Goal: Task Accomplishment & Management: Manage account settings

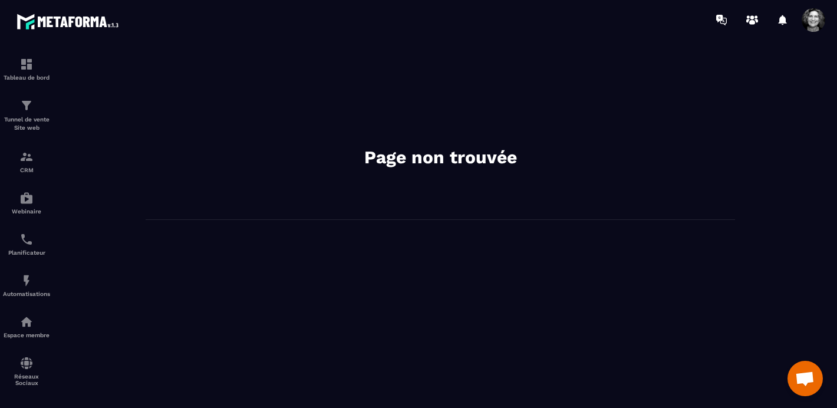
scroll to position [14940, 0]
click at [27, 205] on img at bounding box center [26, 198] width 14 height 14
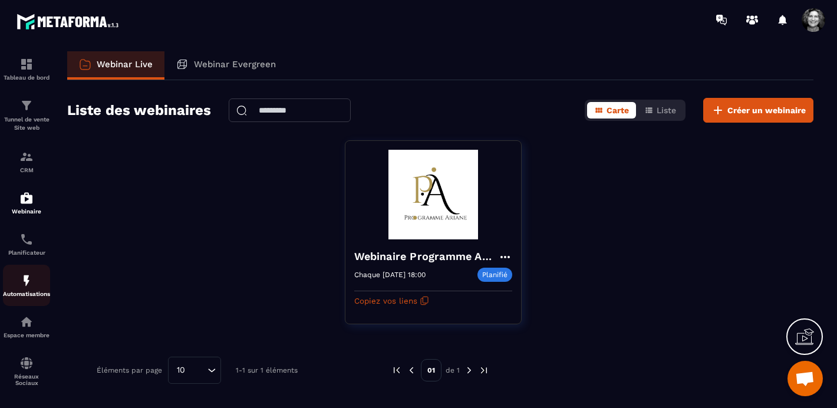
click at [25, 288] on img at bounding box center [26, 280] width 14 height 14
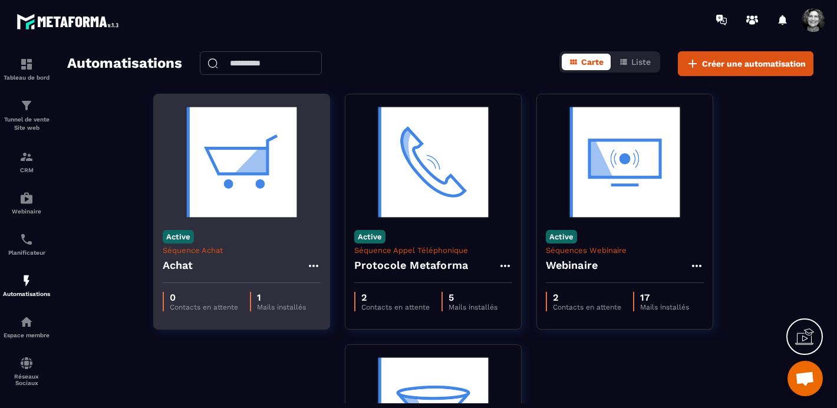
click at [245, 185] on img at bounding box center [242, 162] width 158 height 118
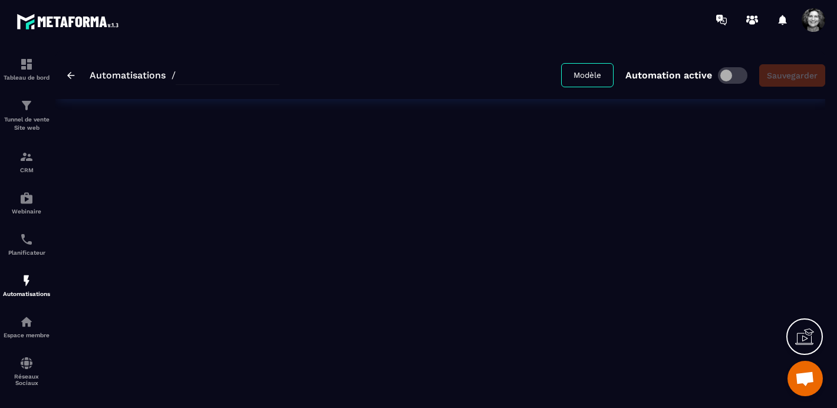
type input "*****"
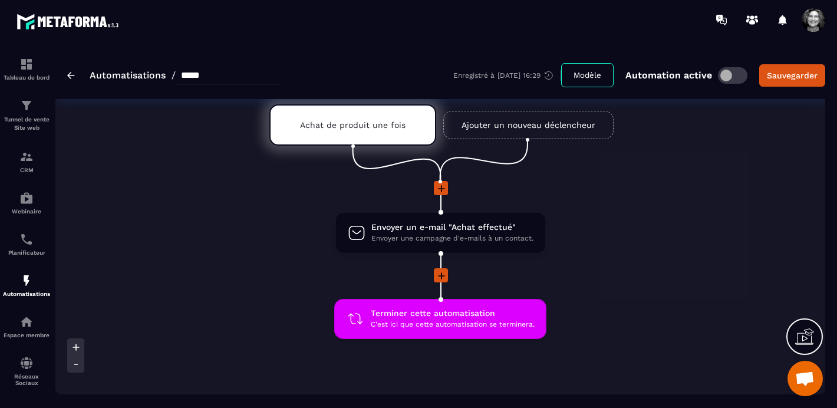
scroll to position [43, 0]
click at [93, 75] on link "Automatisations" at bounding box center [128, 75] width 76 height 11
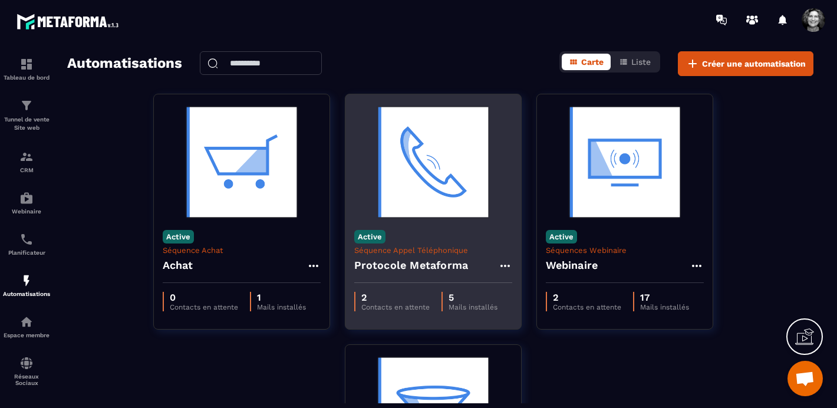
click at [438, 216] on img at bounding box center [433, 162] width 158 height 118
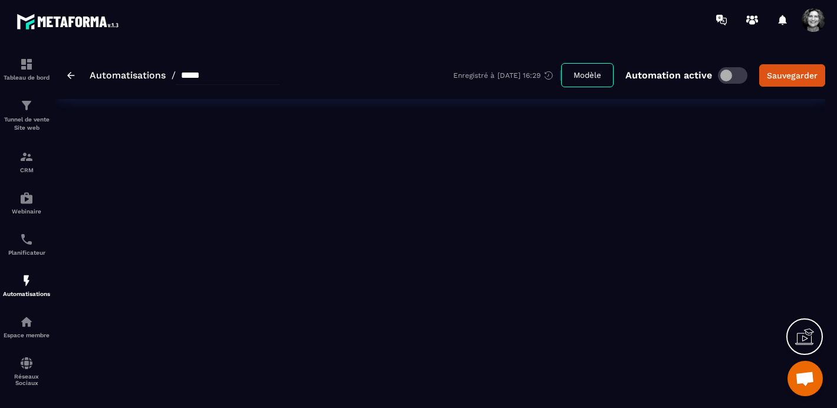
type input "**********"
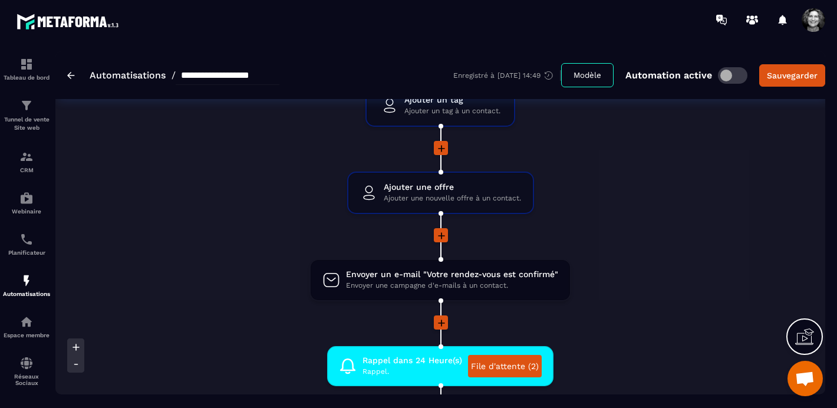
scroll to position [358, 0]
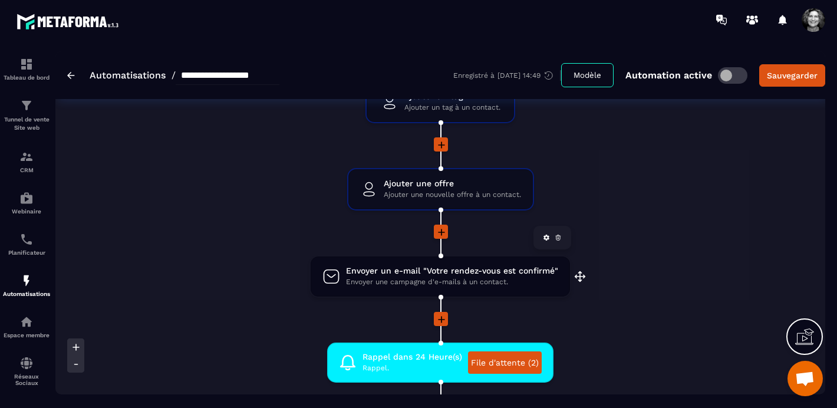
click at [441, 276] on span "Envoyer un e-mail "Votre rendez-vous est confirmé"" at bounding box center [452, 270] width 212 height 11
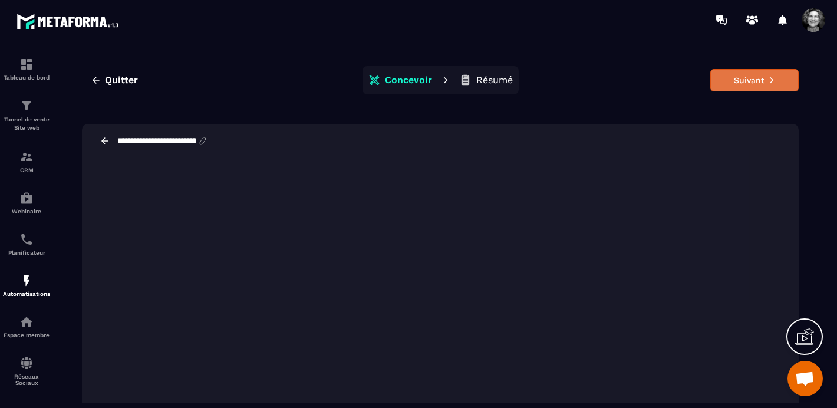
click at [748, 85] on button "Suivant" at bounding box center [754, 80] width 88 height 22
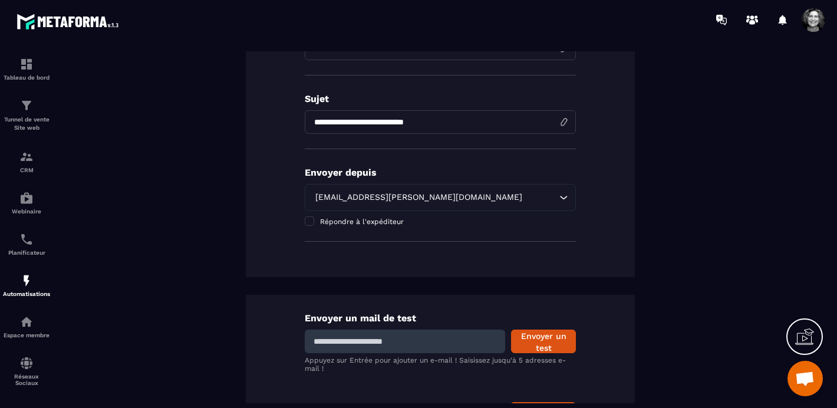
scroll to position [236, 0]
click at [311, 220] on span at bounding box center [309, 220] width 9 height 9
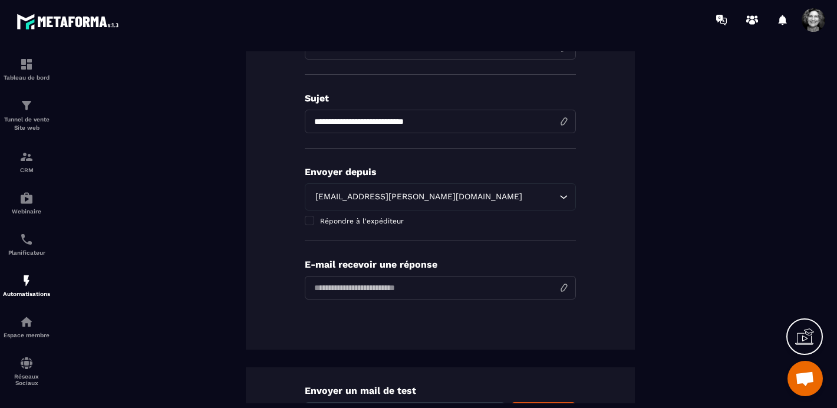
click at [357, 291] on input "email" at bounding box center [440, 288] width 271 height 24
type input "**********"
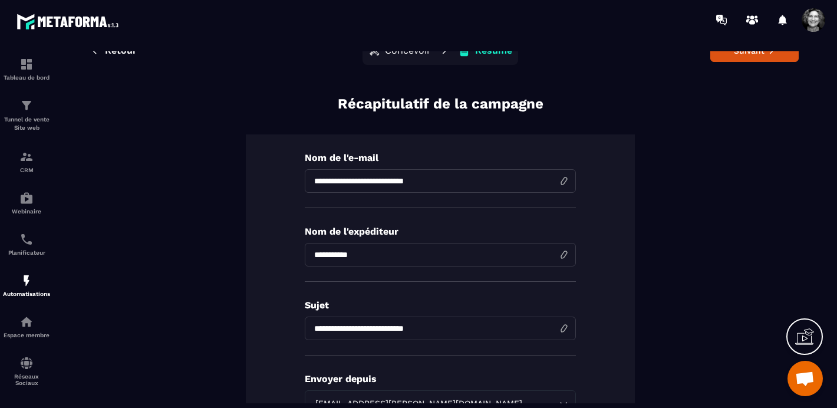
scroll to position [0, 0]
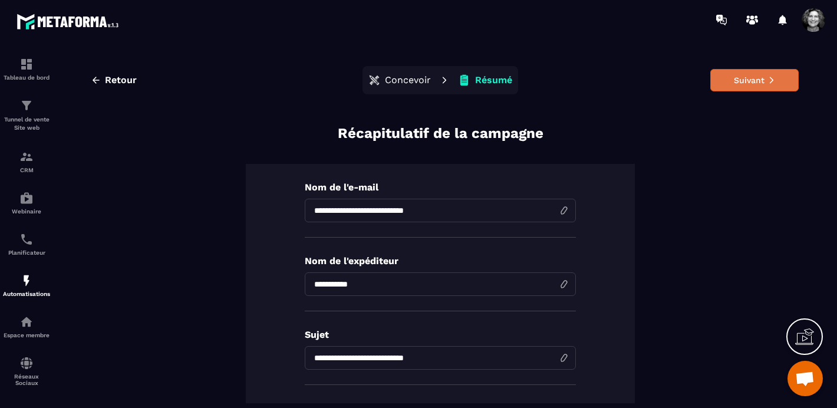
click at [755, 78] on button "Suivant" at bounding box center [754, 80] width 88 height 22
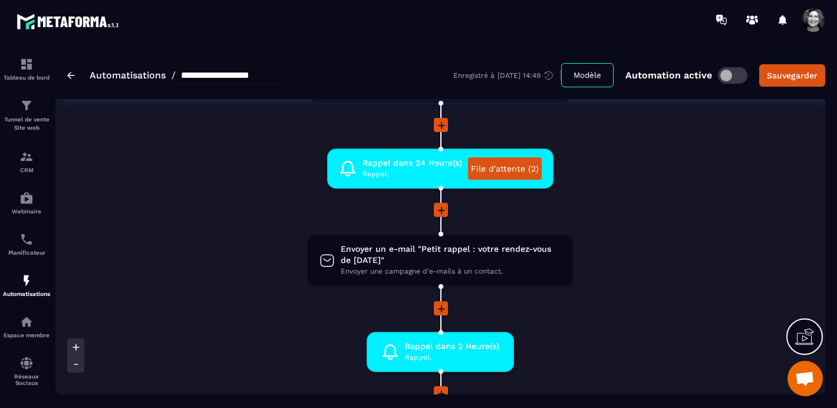
scroll to position [564, 0]
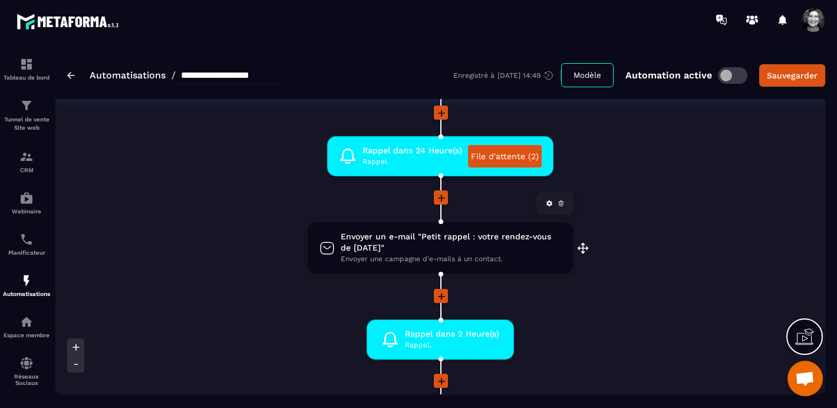
click at [464, 251] on span "Envoyer un e-mail "Petit rappel : votre rendez-vous de [DATE]"" at bounding box center [451, 242] width 220 height 22
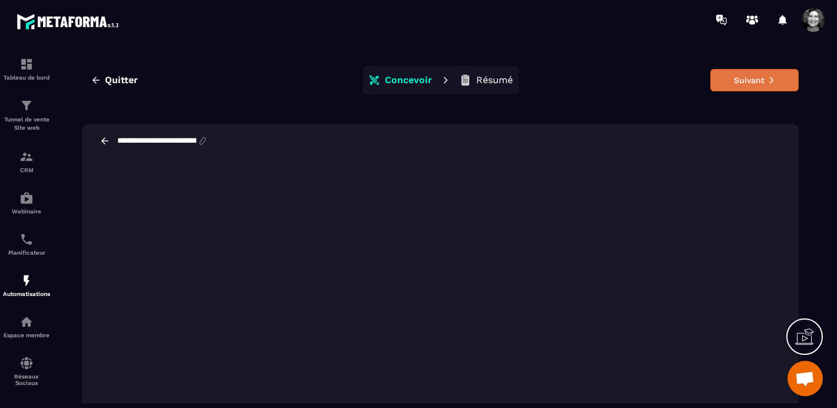
click at [755, 79] on button "Suivant" at bounding box center [754, 80] width 88 height 22
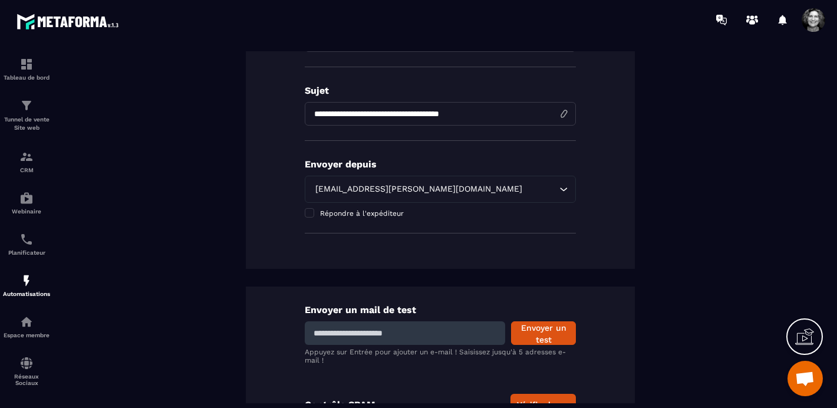
scroll to position [286, 0]
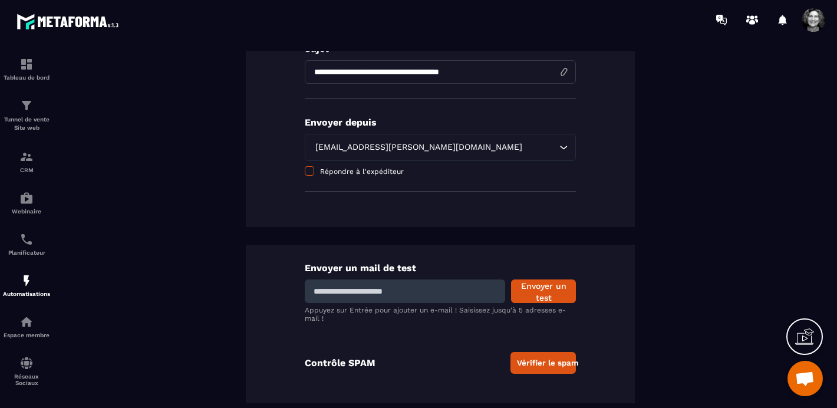
click at [312, 171] on span at bounding box center [309, 170] width 9 height 9
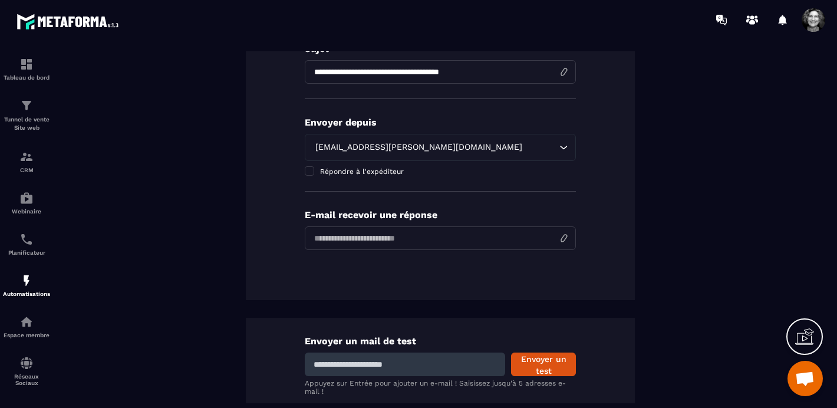
click at [367, 240] on input "email" at bounding box center [440, 238] width 271 height 24
type input "**********"
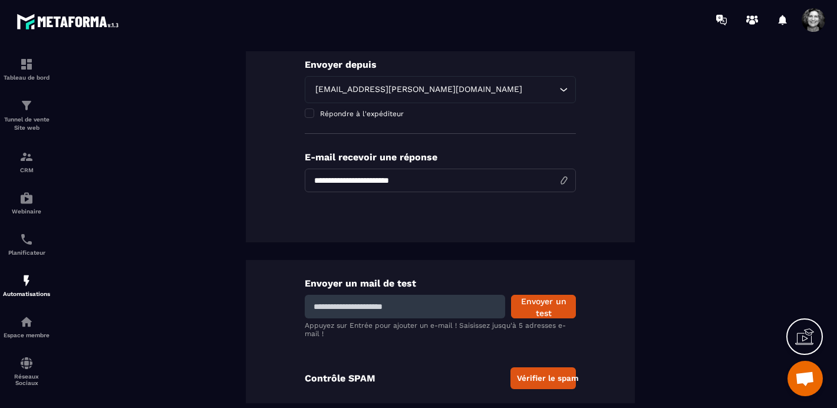
scroll to position [359, 0]
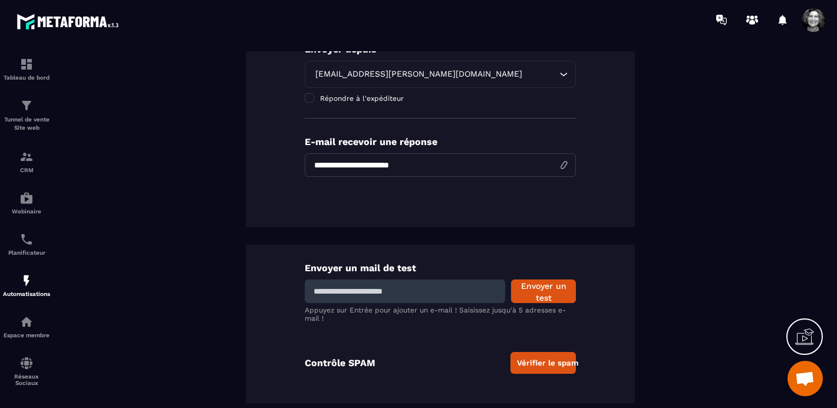
click at [372, 291] on input at bounding box center [405, 291] width 200 height 24
type input "**********"
click at [563, 291] on button "Envoyer un test" at bounding box center [543, 291] width 65 height 24
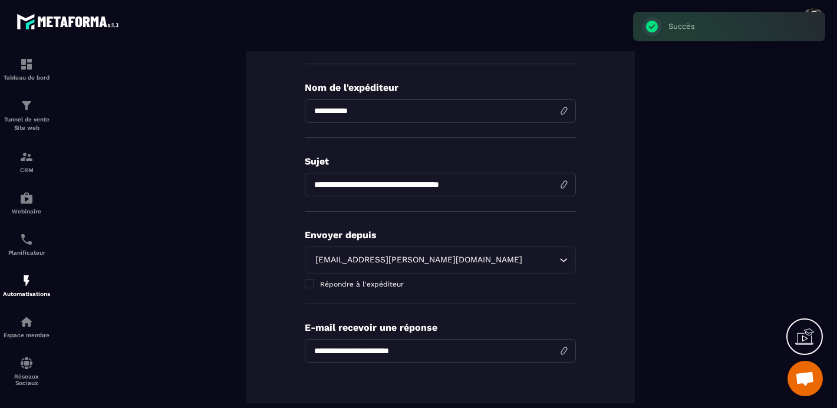
scroll to position [0, 0]
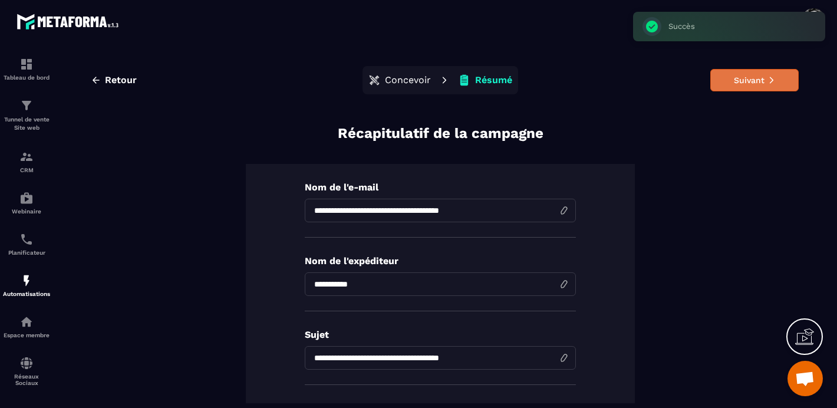
click at [758, 82] on button "Suivant" at bounding box center [754, 80] width 88 height 22
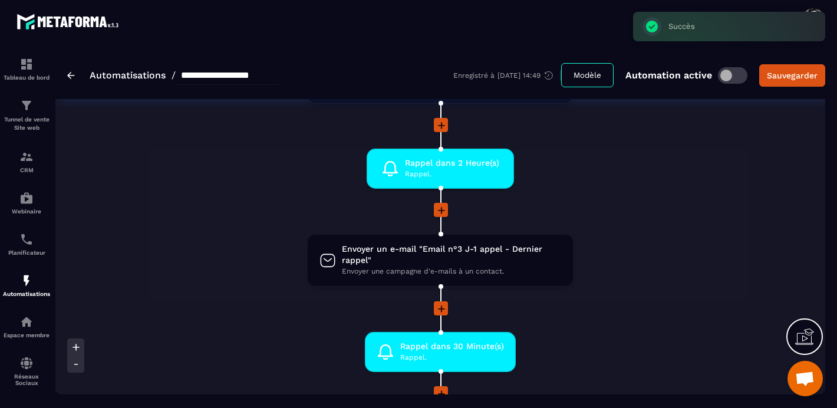
scroll to position [763, 0]
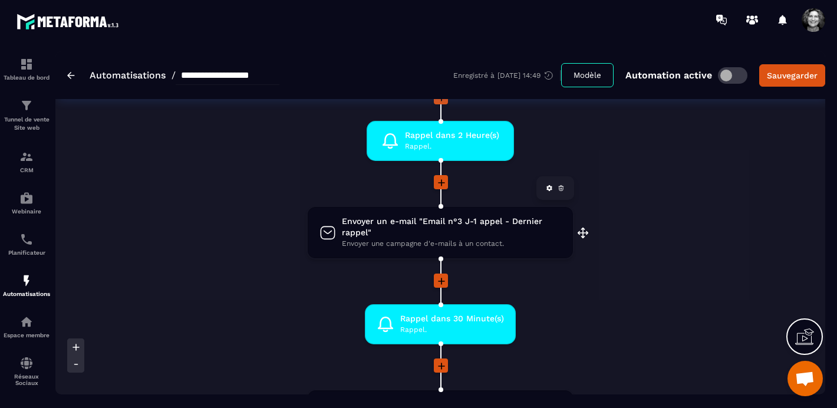
click at [430, 233] on span "Envoyer un e-mail "Email n°3 J-1 appel - Dernier rappel"" at bounding box center [451, 227] width 219 height 22
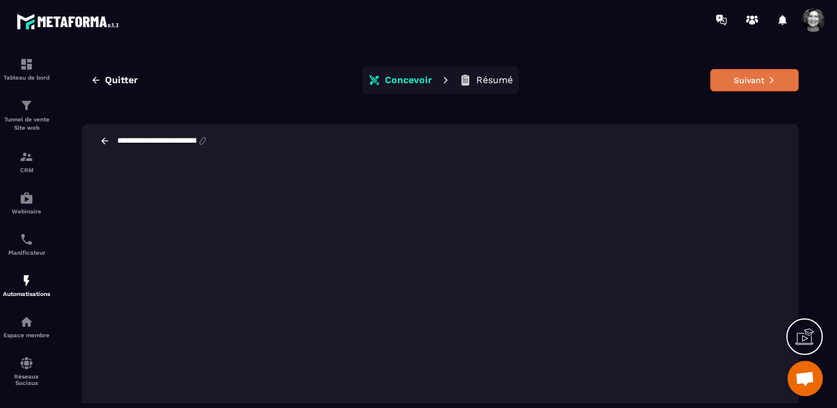
click at [760, 76] on button "Suivant" at bounding box center [754, 80] width 88 height 22
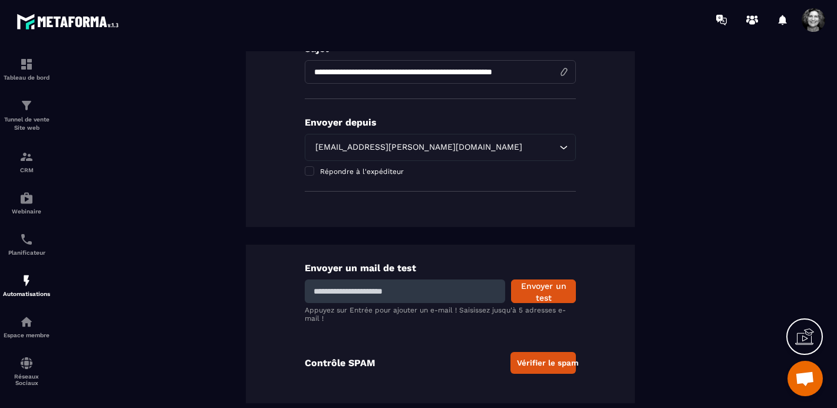
scroll to position [286, 0]
click at [309, 170] on span at bounding box center [309, 170] width 9 height 9
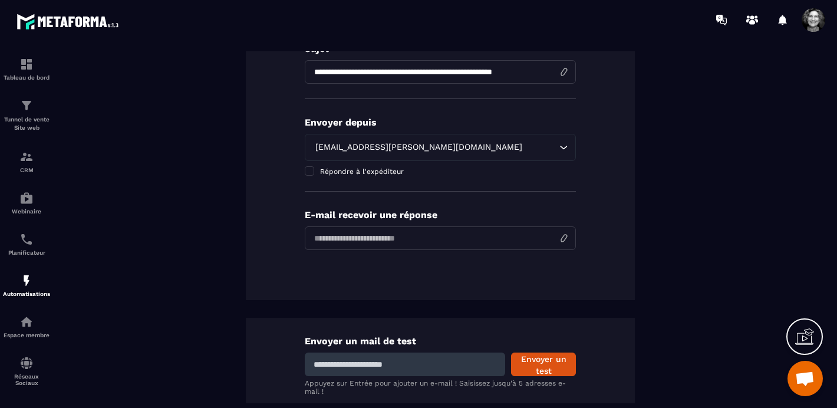
click at [368, 240] on input "email" at bounding box center [440, 238] width 271 height 24
type input "**********"
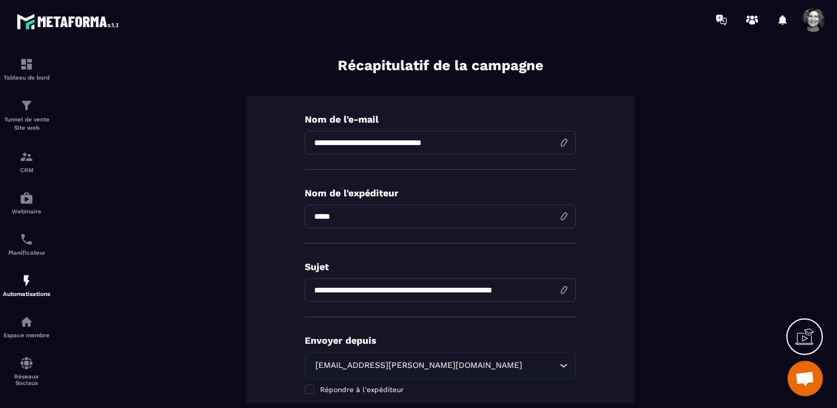
scroll to position [0, 0]
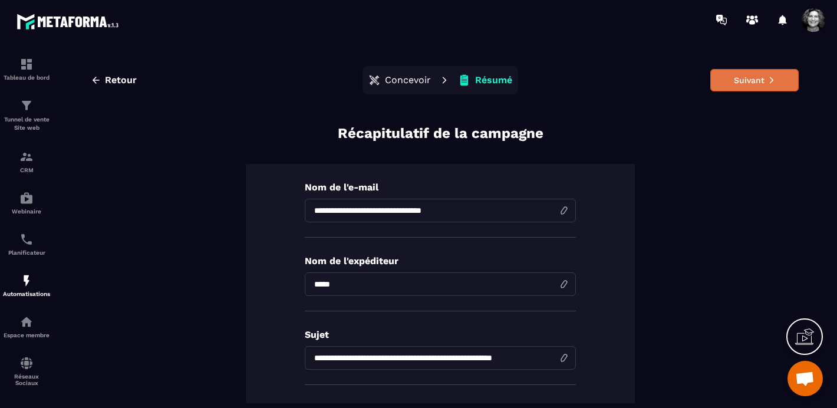
click at [763, 76] on button "Suivant" at bounding box center [754, 80] width 88 height 22
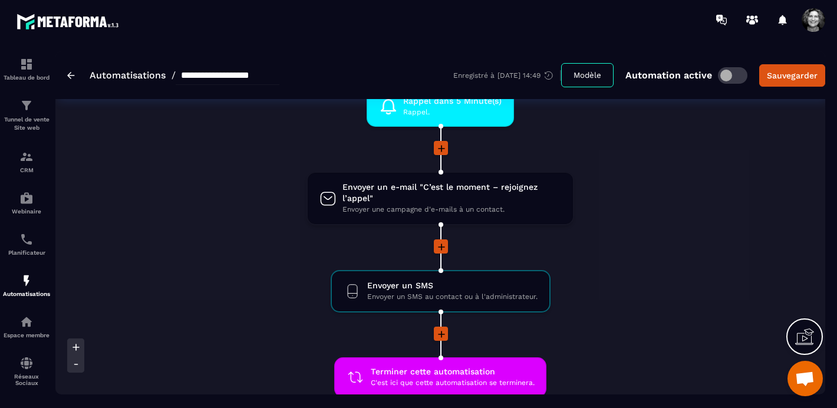
scroll to position [1159, 0]
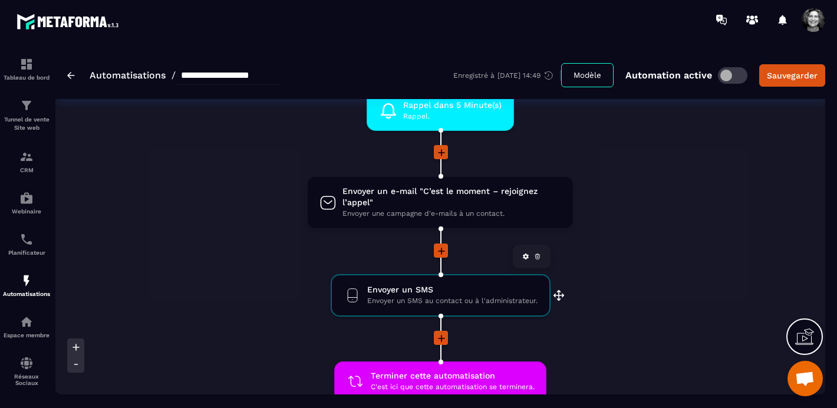
click at [433, 298] on span "Envoyer un SMS au contact ou à l'administrateur." at bounding box center [452, 300] width 170 height 11
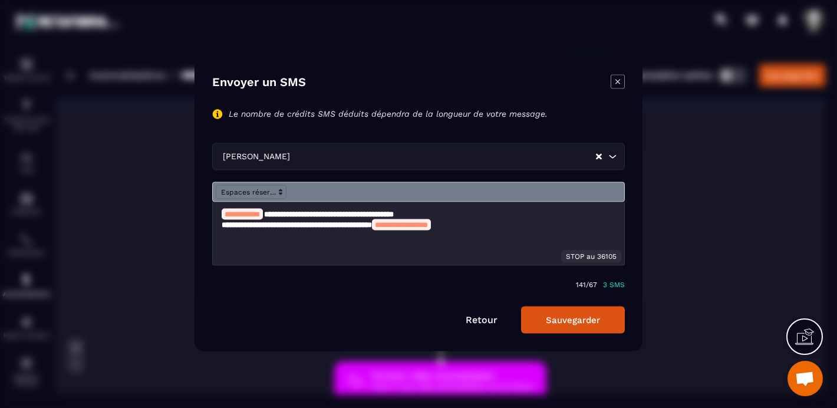
click at [563, 318] on button "Sauvegarder" at bounding box center [573, 319] width 104 height 27
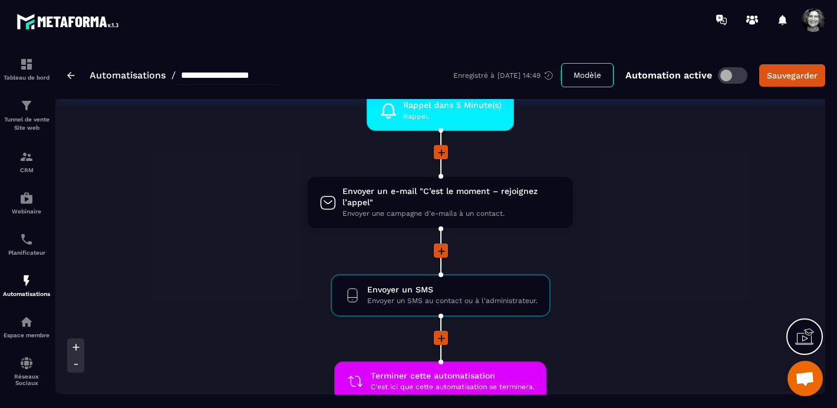
scroll to position [1150, 0]
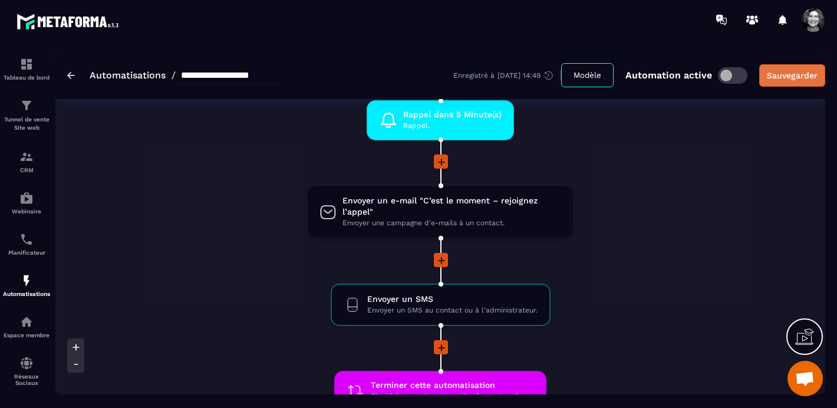
click at [793, 79] on div "Sauvegarder" at bounding box center [792, 76] width 51 height 12
click at [72, 75] on img at bounding box center [71, 75] width 8 height 7
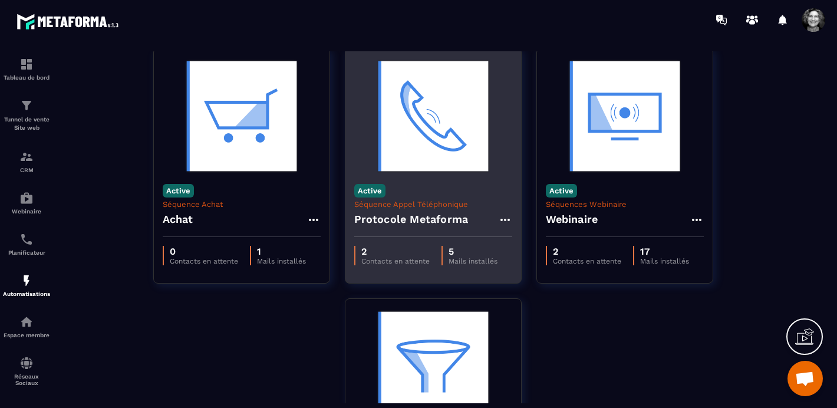
scroll to position [45, 0]
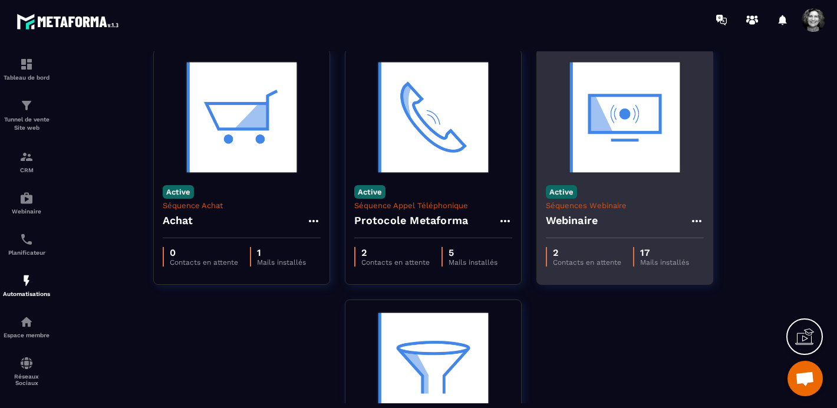
click at [622, 142] on img at bounding box center [625, 117] width 158 height 118
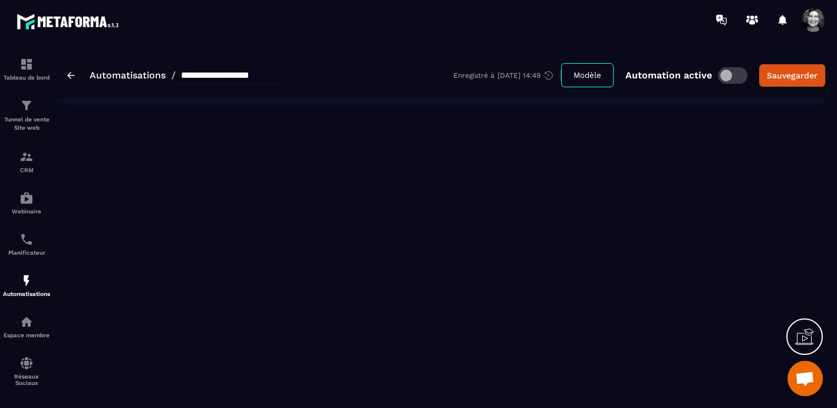
type input "*********"
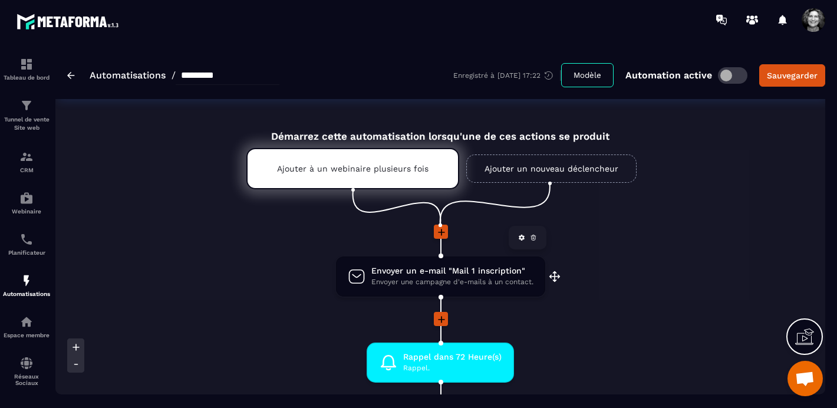
click at [491, 278] on span "Envoyer une campagne d'e-mails à un contact." at bounding box center [452, 281] width 162 height 11
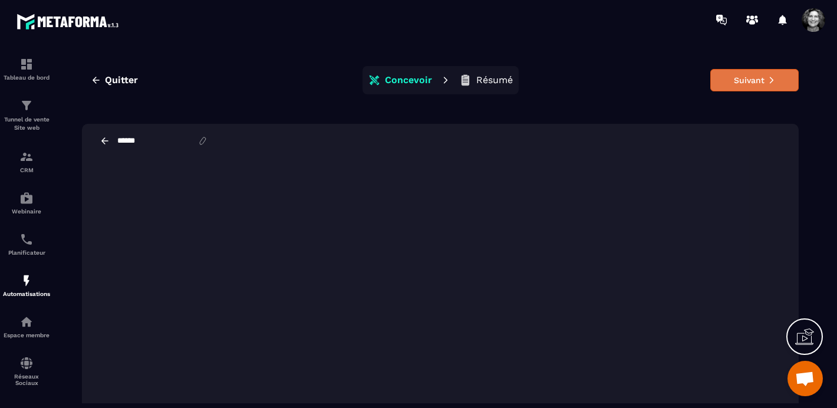
click at [731, 81] on button "Suivant" at bounding box center [754, 80] width 88 height 22
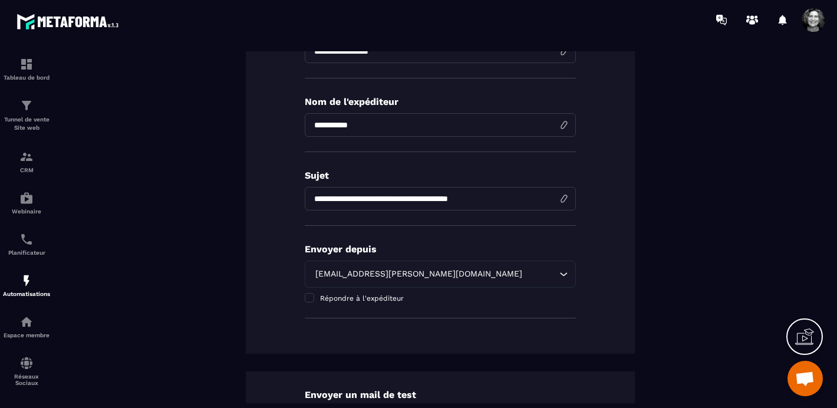
scroll to position [162, 0]
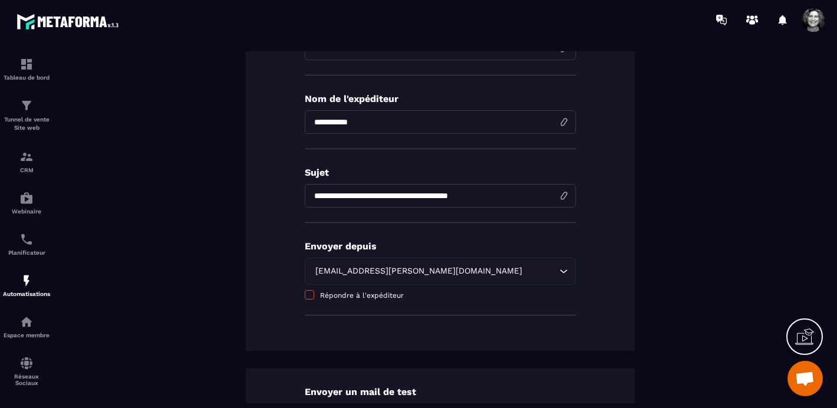
click at [309, 294] on span at bounding box center [309, 294] width 9 height 9
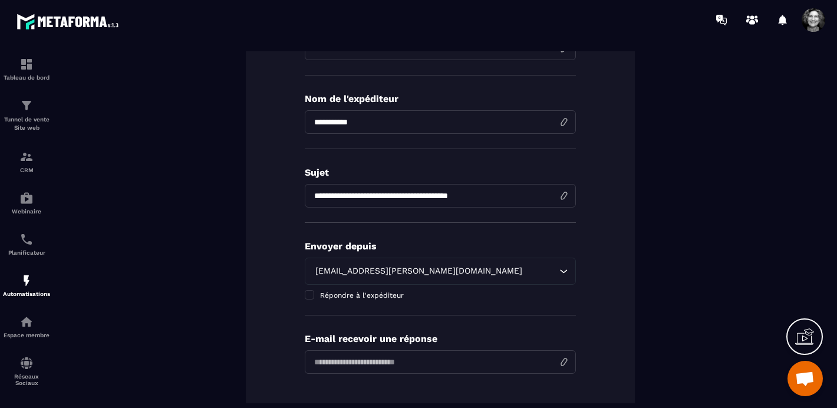
click at [423, 362] on input "email" at bounding box center [440, 362] width 271 height 24
type input "**********"
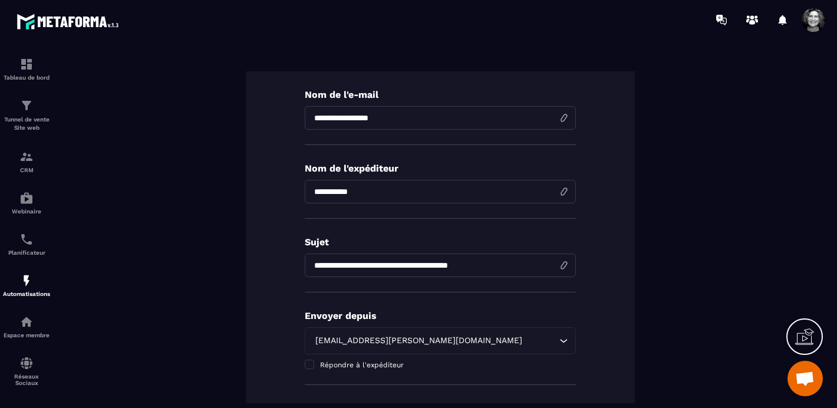
scroll to position [0, 0]
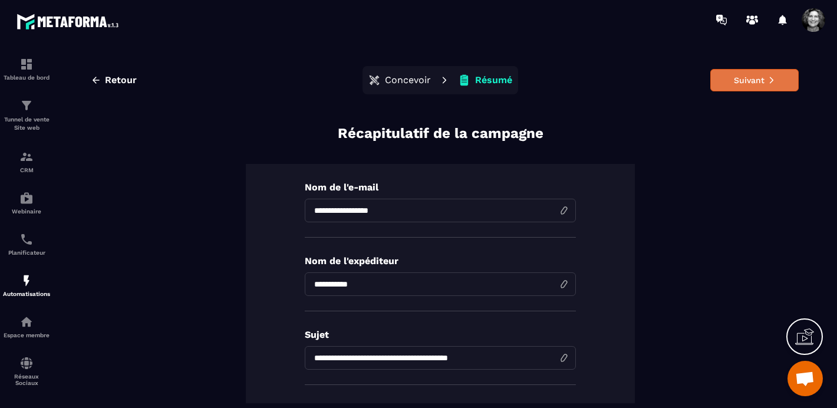
click at [747, 79] on button "Suivant" at bounding box center [754, 80] width 88 height 22
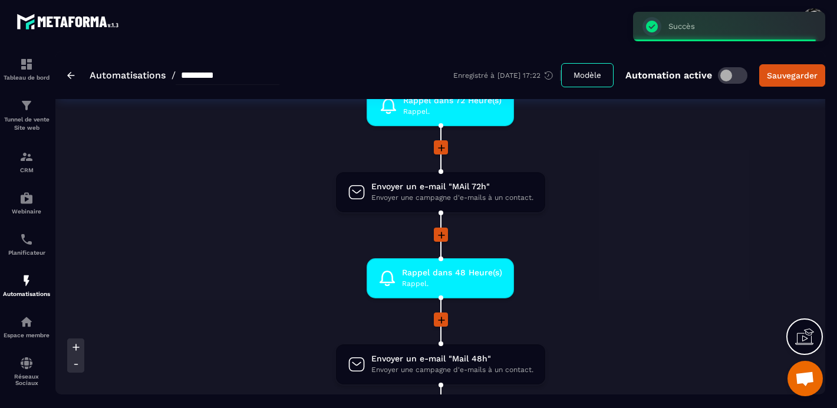
scroll to position [263, 0]
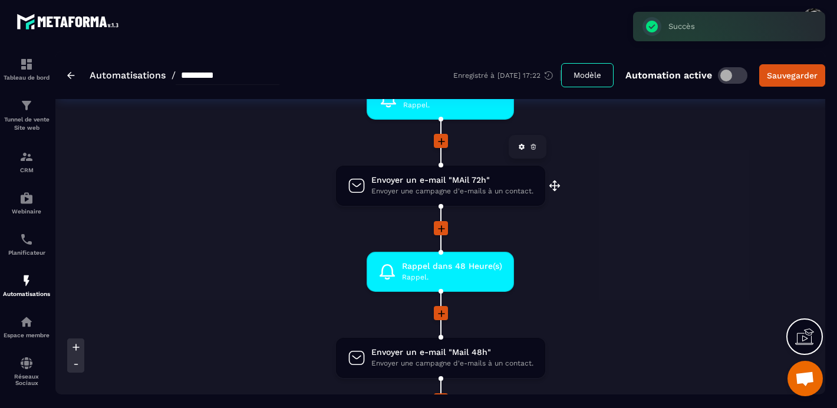
click at [431, 188] on span "Envoyer une campagne d'e-mails à un contact." at bounding box center [452, 191] width 162 height 11
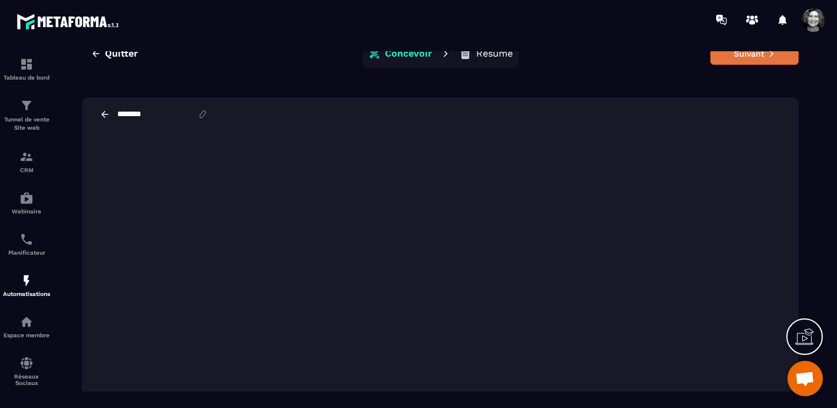
click at [757, 58] on button "Suivant" at bounding box center [754, 53] width 88 height 22
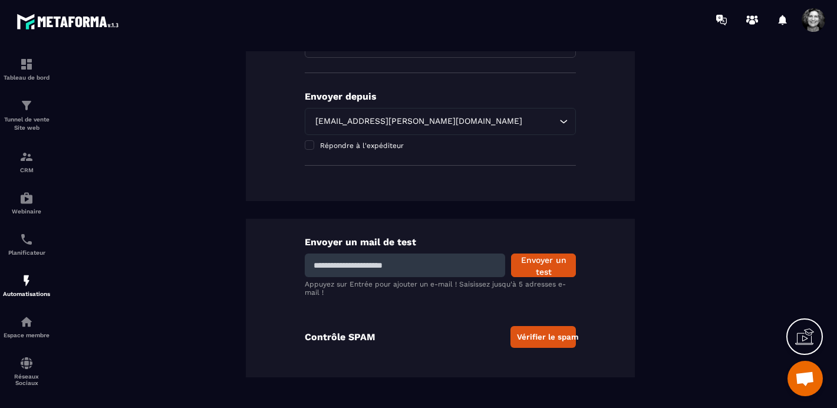
scroll to position [286, 0]
click at [311, 141] on span at bounding box center [309, 144] width 9 height 9
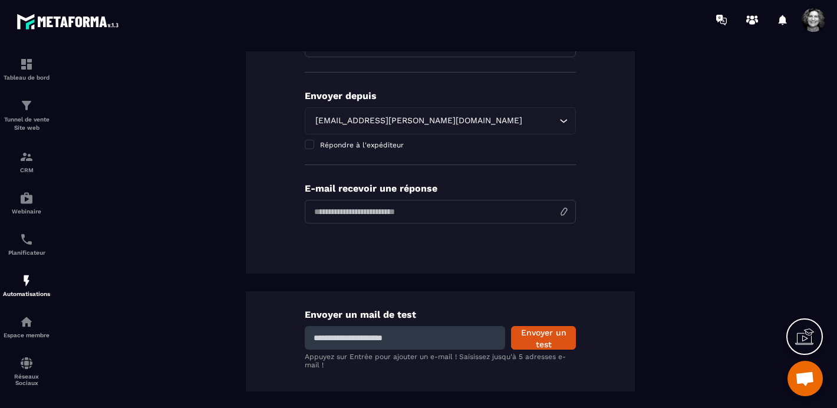
click at [382, 219] on input "email" at bounding box center [440, 212] width 271 height 24
type input "**********"
click at [336, 344] on input at bounding box center [405, 338] width 200 height 24
type input "**********"
click at [544, 339] on button "Envoyer un test" at bounding box center [543, 338] width 65 height 24
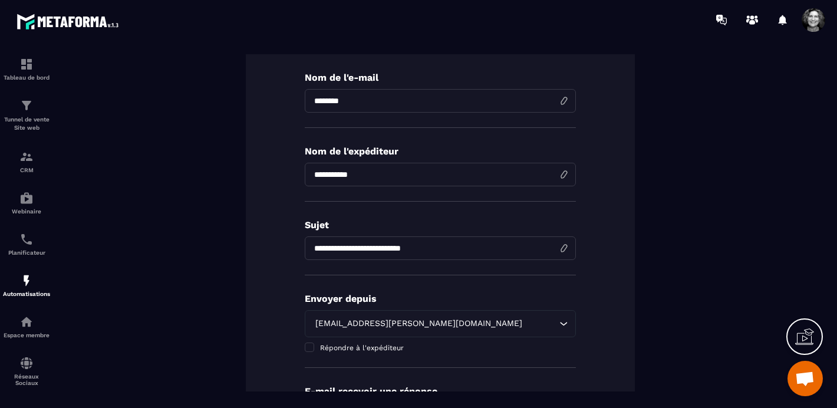
scroll to position [0, 0]
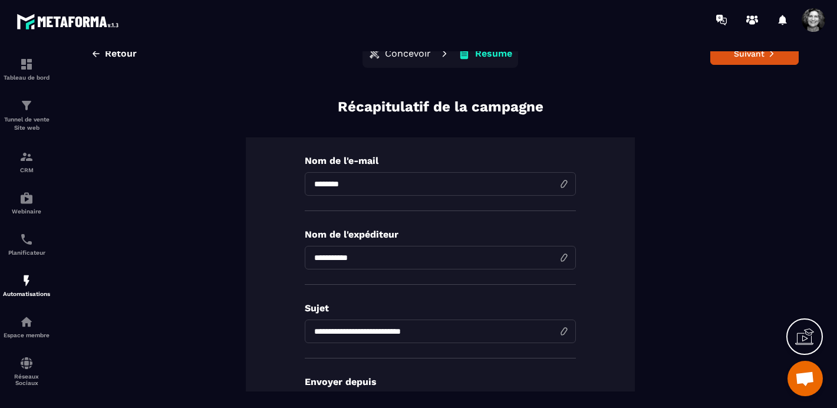
click at [412, 58] on p "Concevoir" at bounding box center [408, 54] width 46 height 12
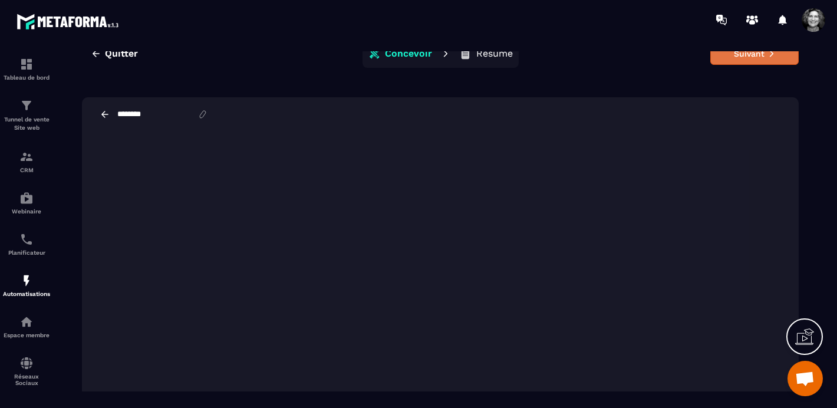
click at [747, 55] on button "Suivant" at bounding box center [754, 53] width 88 height 22
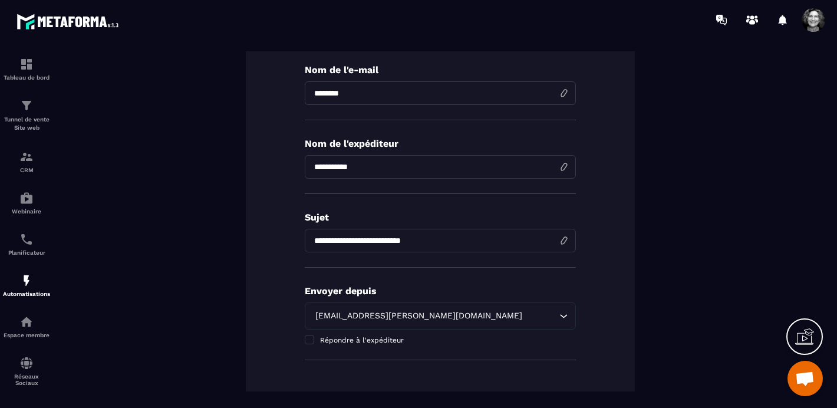
scroll to position [286, 0]
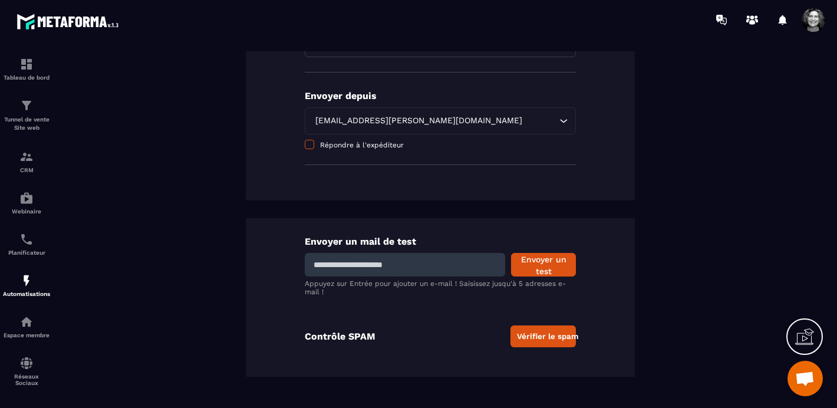
click at [311, 144] on span at bounding box center [309, 144] width 9 height 9
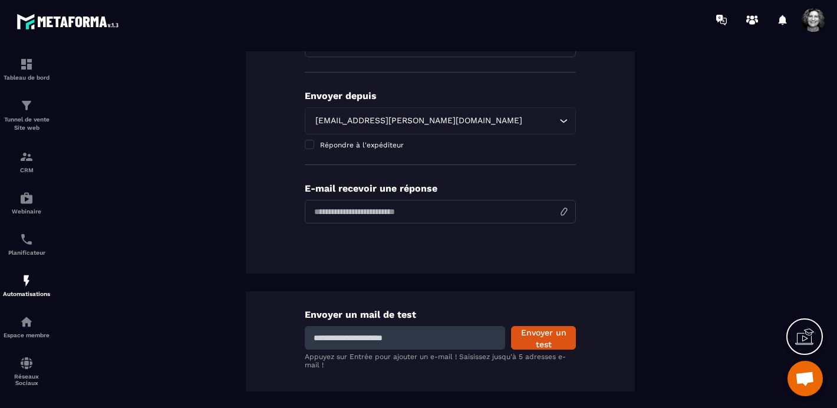
click at [378, 210] on input "email" at bounding box center [440, 212] width 271 height 24
type input "**********"
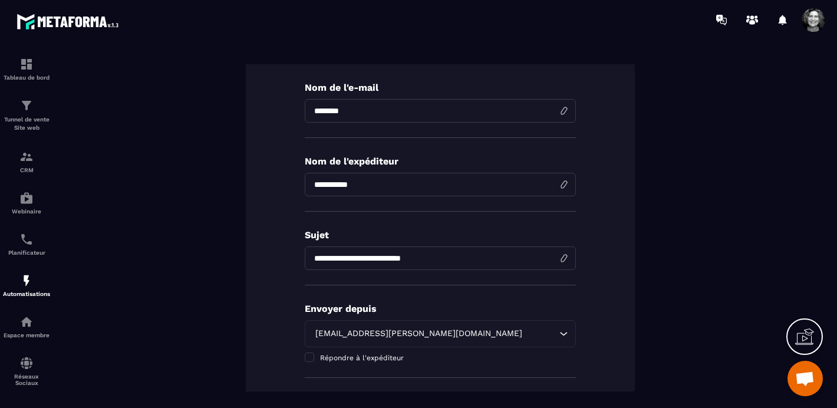
scroll to position [0, 0]
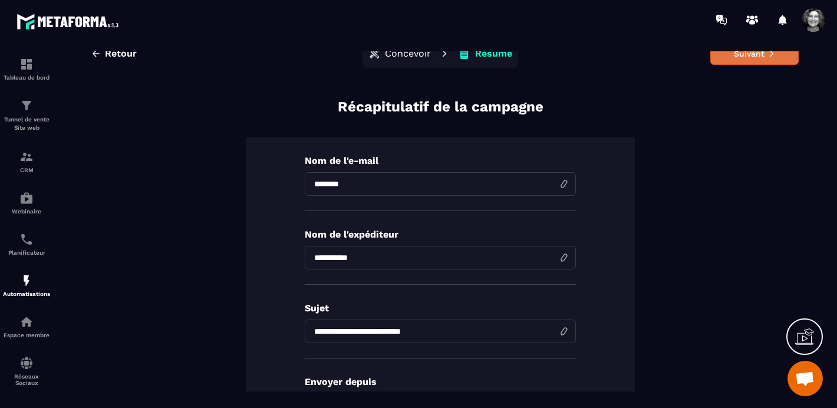
click at [760, 58] on button "Suivant" at bounding box center [754, 53] width 88 height 22
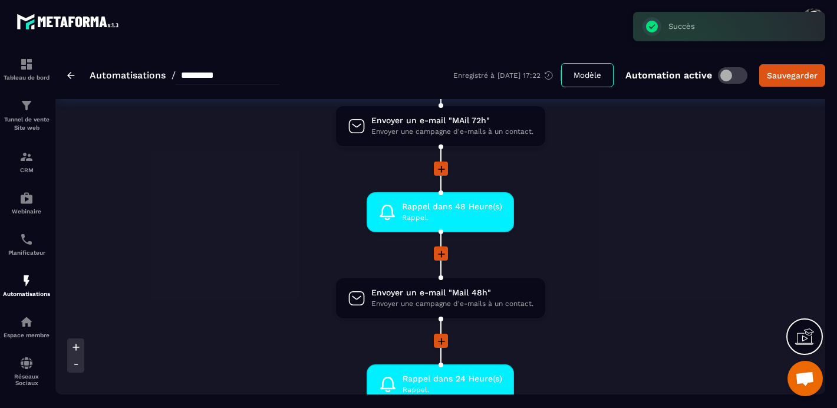
scroll to position [326, 0]
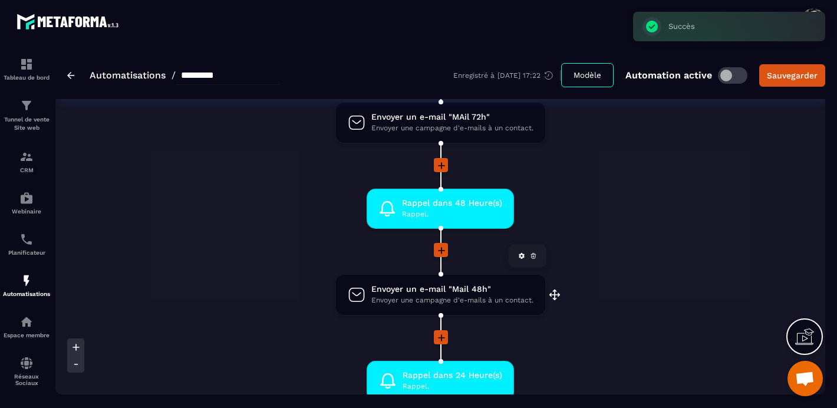
click at [456, 293] on span "Envoyer un e-mail "Mail 48h"" at bounding box center [452, 288] width 162 height 11
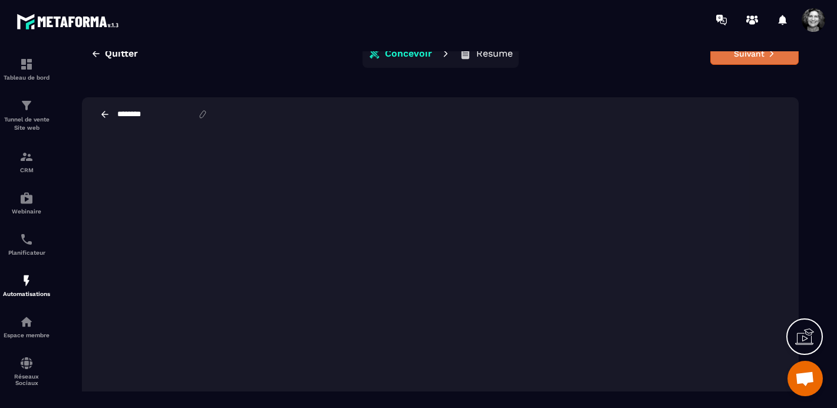
click at [736, 59] on button "Suivant" at bounding box center [754, 53] width 88 height 22
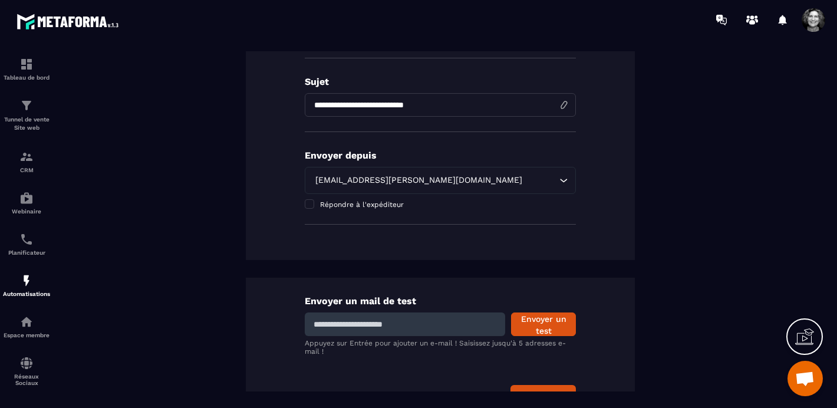
scroll to position [286, 0]
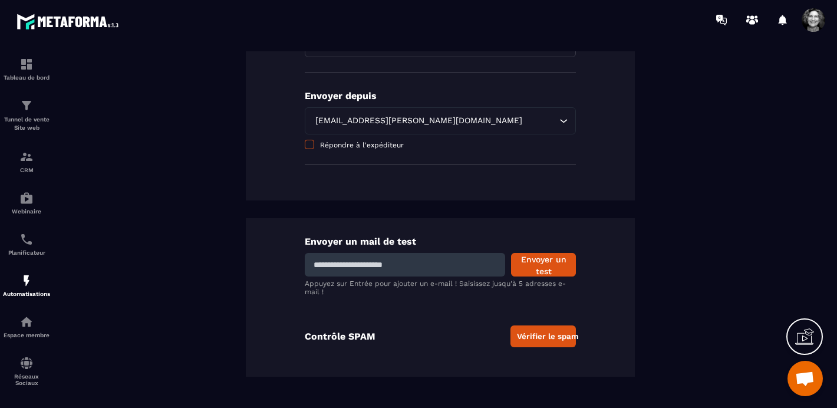
click at [310, 146] on span at bounding box center [309, 144] width 9 height 9
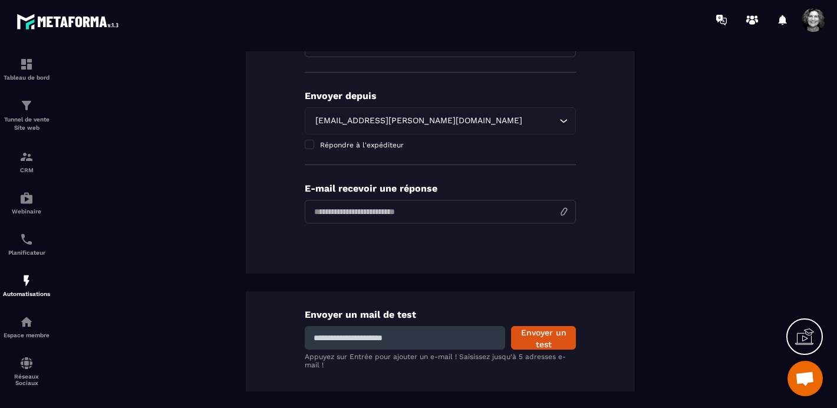
click at [392, 215] on input "email" at bounding box center [440, 212] width 271 height 24
type input "**********"
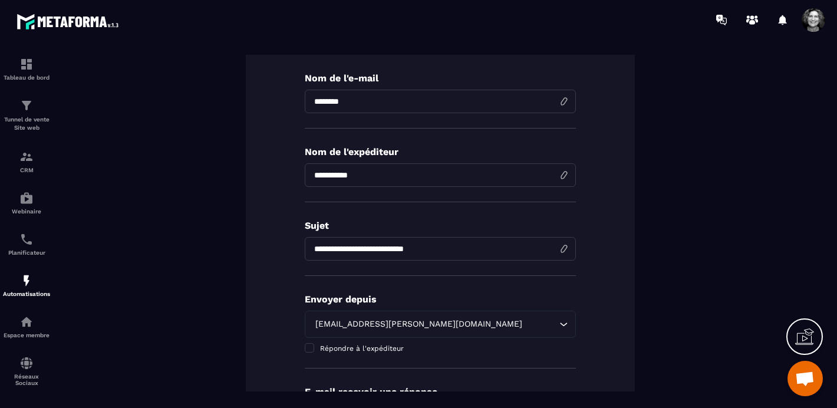
scroll to position [0, 0]
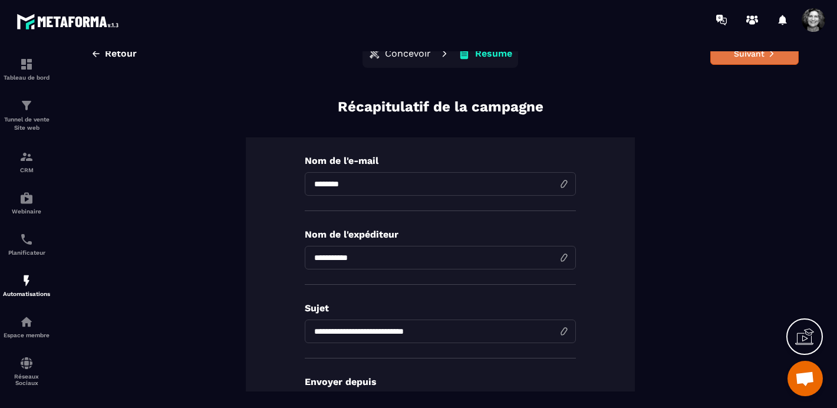
click at [769, 58] on button "Suivant" at bounding box center [754, 53] width 88 height 22
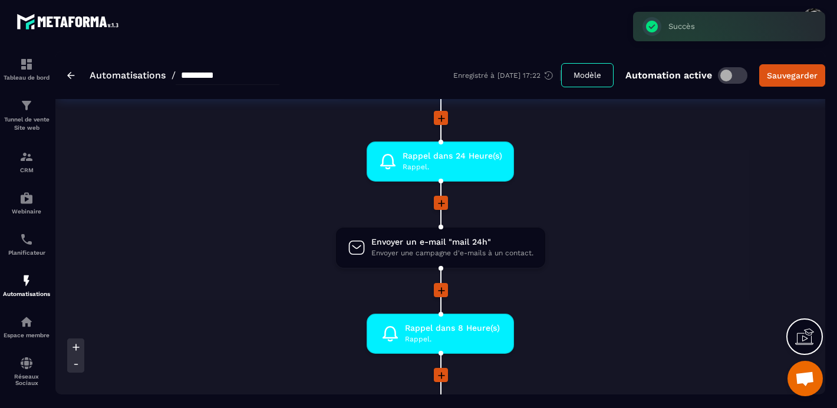
scroll to position [550, 0]
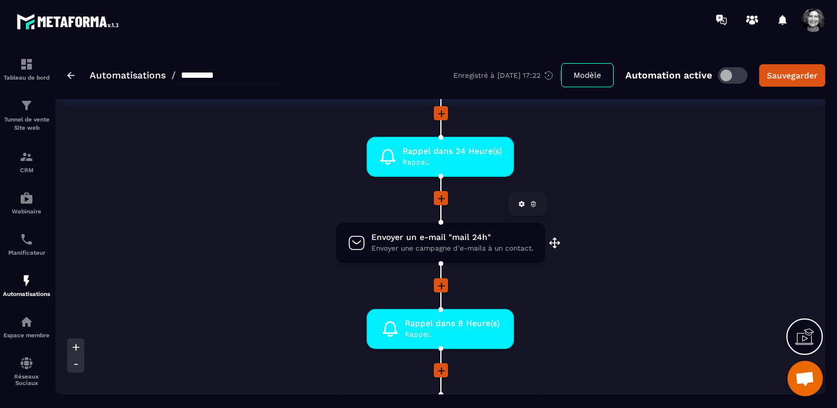
click at [478, 242] on span "Envoyer un e-mail "mail 24h"" at bounding box center [452, 237] width 162 height 11
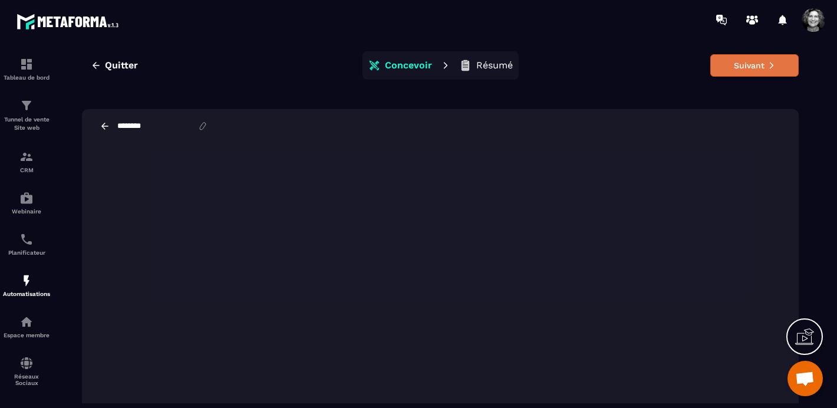
click at [752, 67] on button "Suivant" at bounding box center [754, 65] width 88 height 22
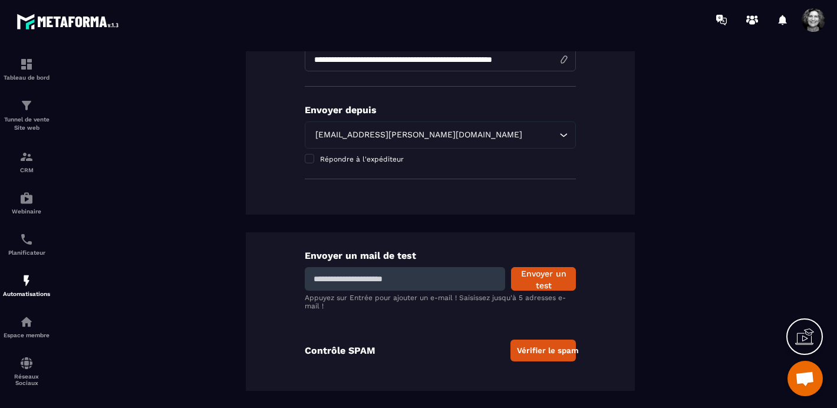
scroll to position [286, 0]
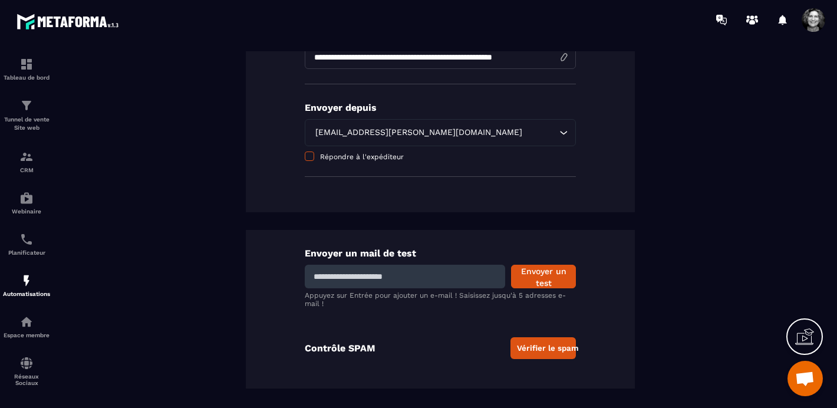
click at [308, 157] on span at bounding box center [309, 155] width 9 height 9
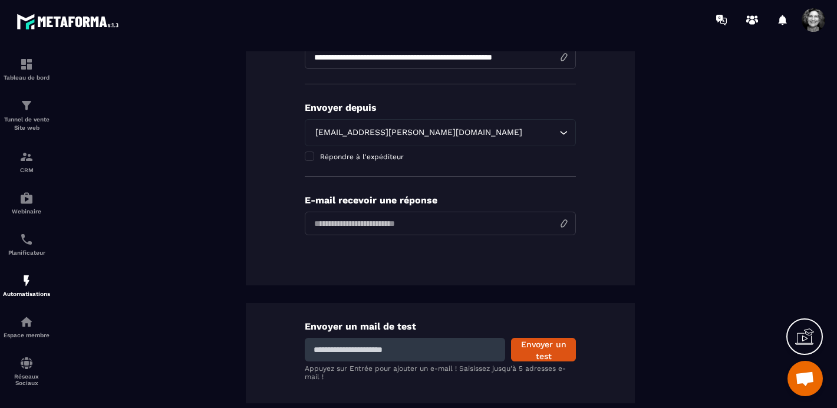
click at [355, 224] on input "email" at bounding box center [440, 224] width 271 height 24
type input "**********"
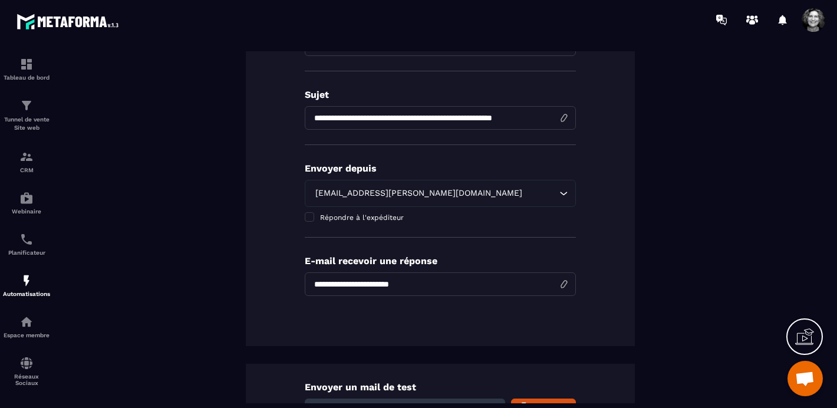
scroll to position [0, 0]
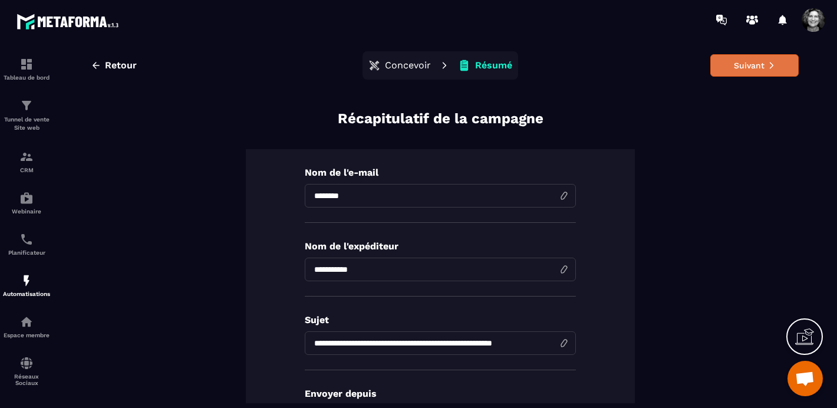
click at [766, 68] on button "Suivant" at bounding box center [754, 65] width 88 height 22
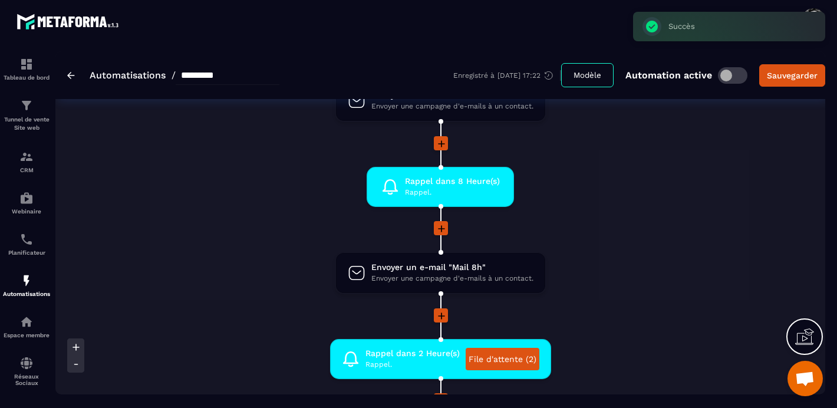
scroll to position [693, 0]
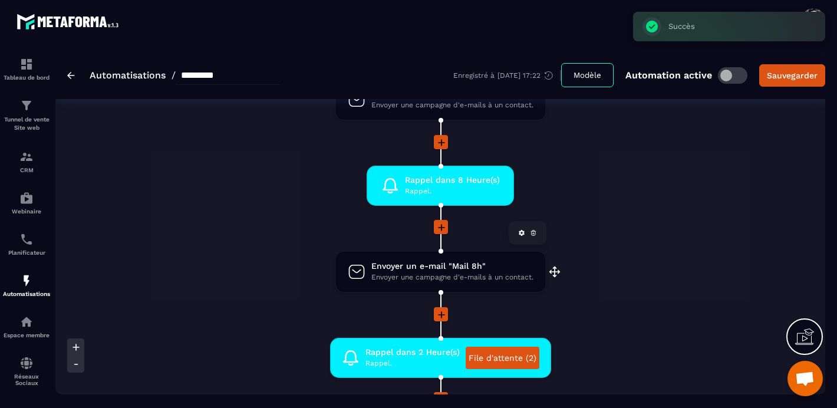
click at [449, 269] on span "Envoyer un e-mail "Mail 8h"" at bounding box center [452, 265] width 162 height 11
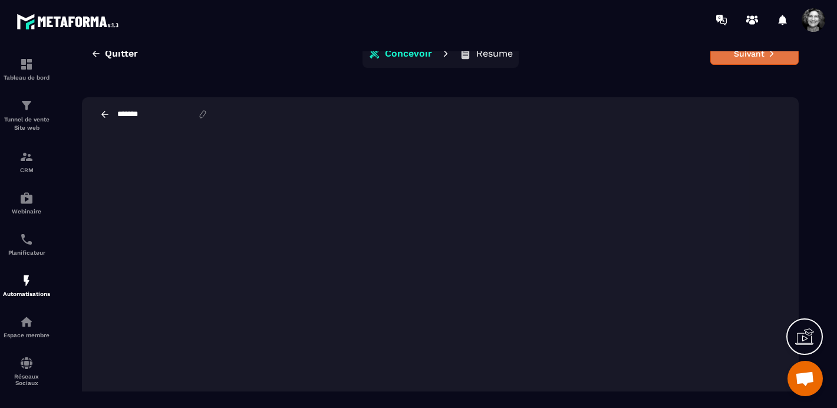
click at [750, 61] on button "Suivant" at bounding box center [754, 53] width 88 height 22
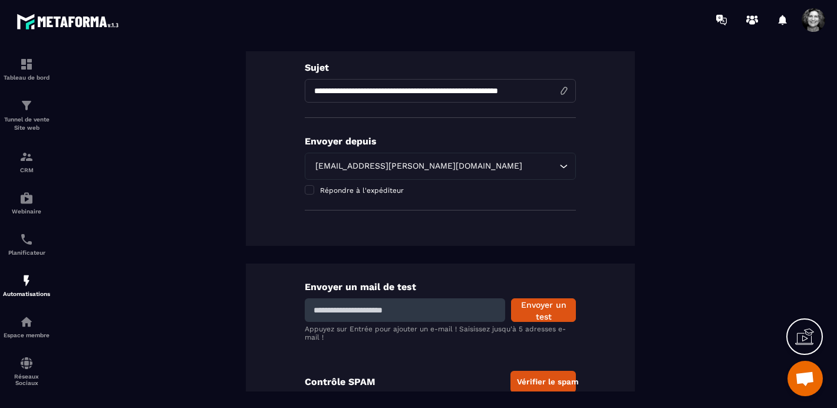
scroll to position [286, 0]
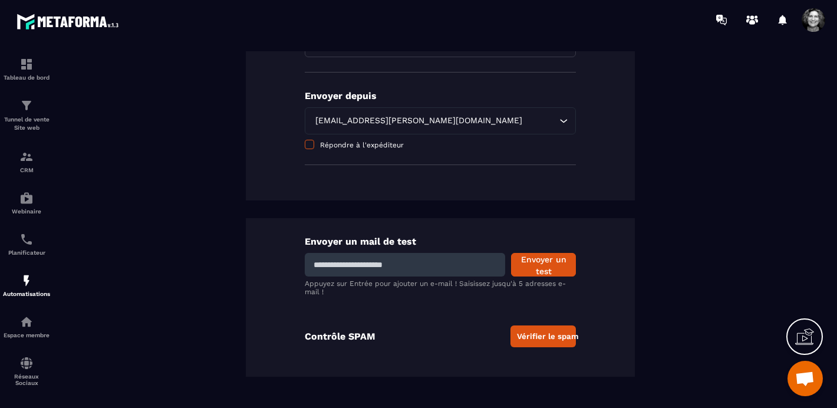
click at [311, 146] on span at bounding box center [309, 144] width 9 height 9
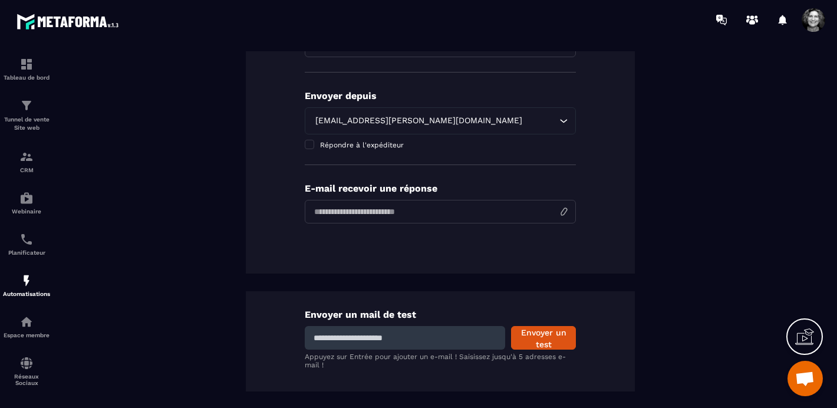
click at [510, 210] on input "email" at bounding box center [440, 212] width 271 height 24
type input "**********"
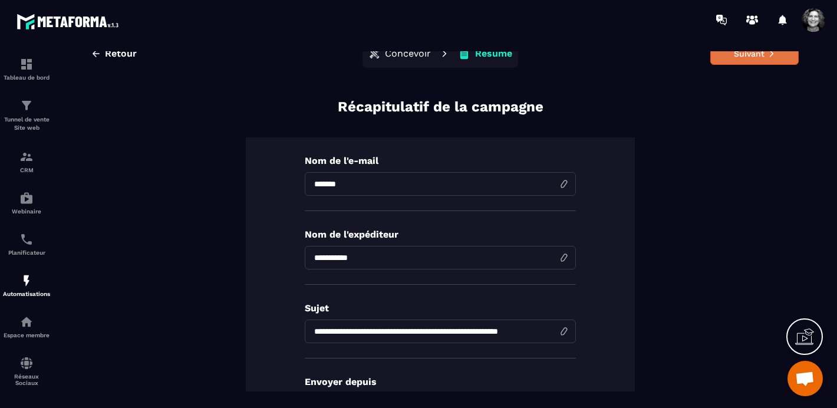
click at [758, 60] on button "Suivant" at bounding box center [754, 53] width 88 height 22
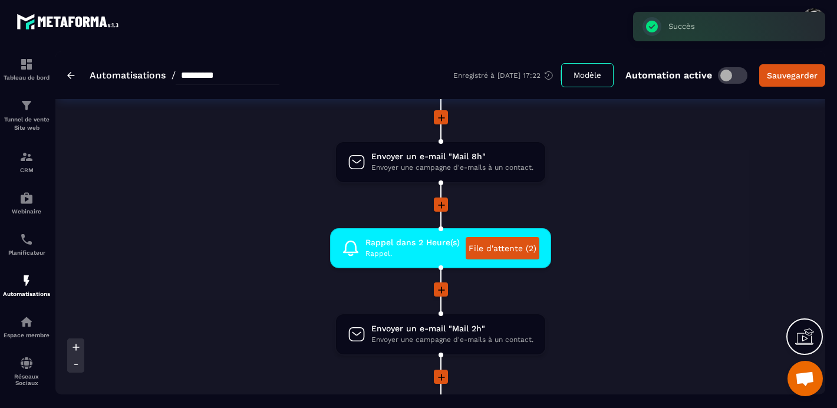
scroll to position [802, 0]
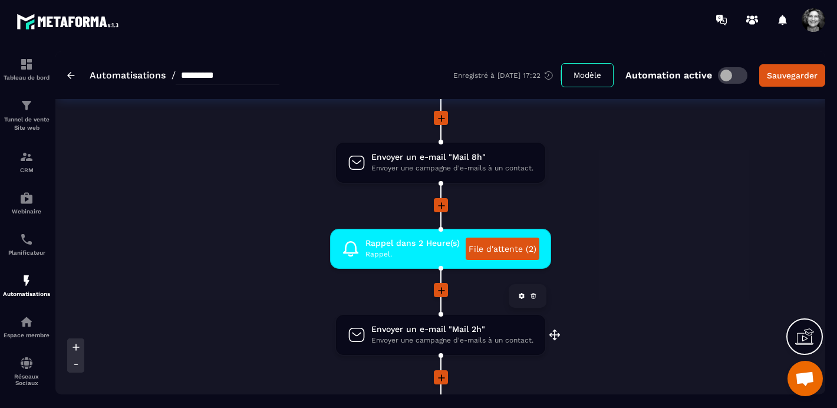
click at [434, 335] on span "Envoyer une campagne d'e-mails à un contact." at bounding box center [452, 340] width 162 height 11
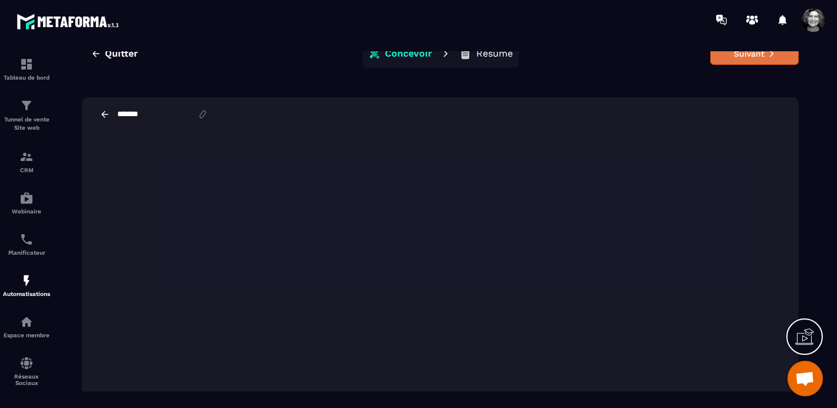
click at [761, 58] on button "Suivant" at bounding box center [754, 53] width 88 height 22
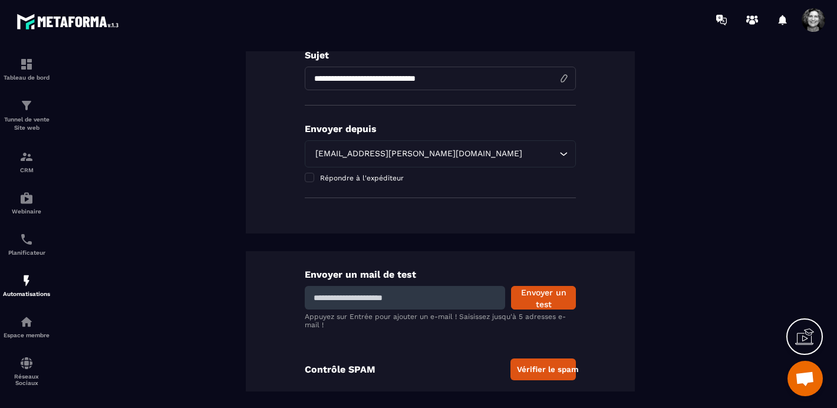
scroll to position [286, 0]
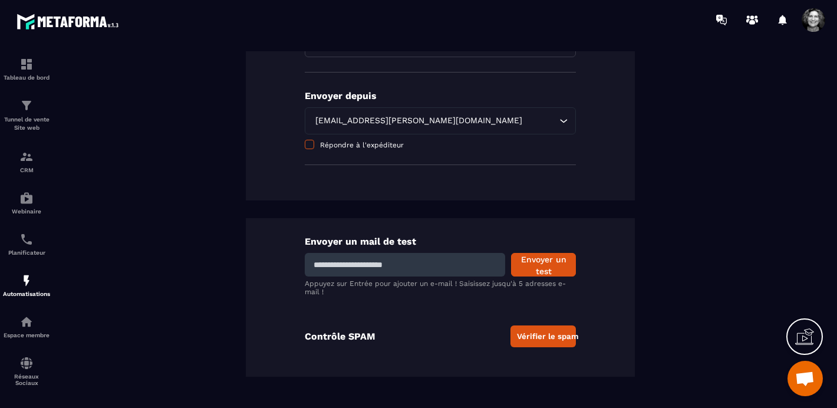
click at [309, 144] on span at bounding box center [309, 144] width 9 height 9
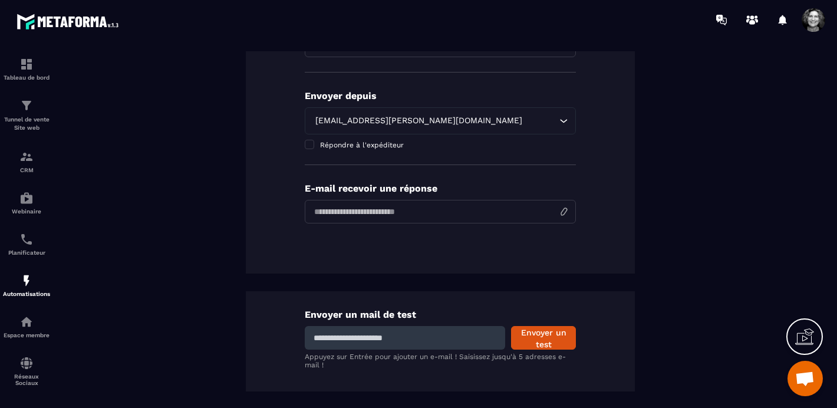
click at [365, 216] on input "email" at bounding box center [440, 212] width 271 height 24
type input "**********"
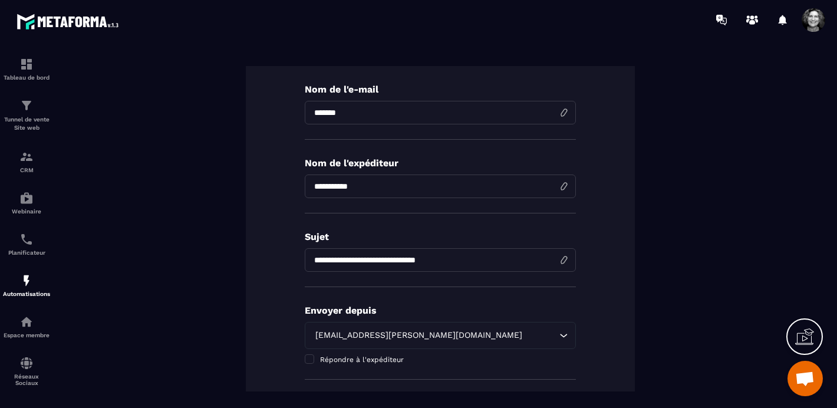
scroll to position [0, 0]
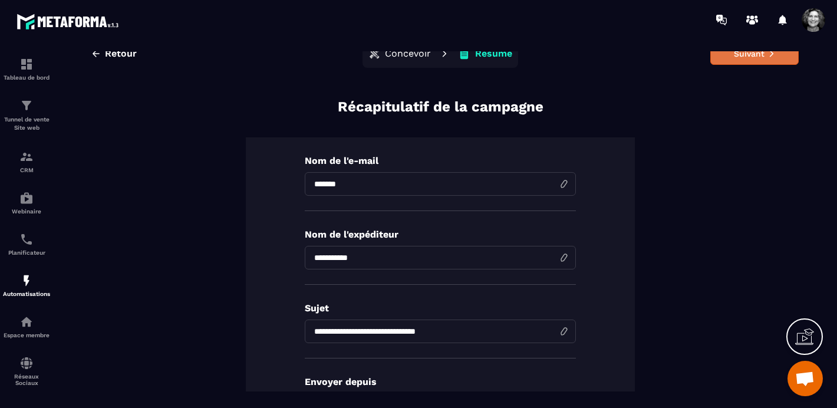
click at [770, 58] on button "Suivant" at bounding box center [754, 53] width 88 height 22
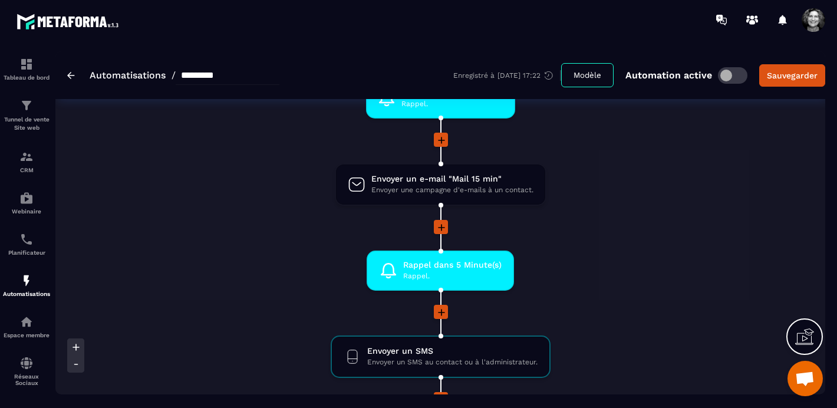
scroll to position [1218, 0]
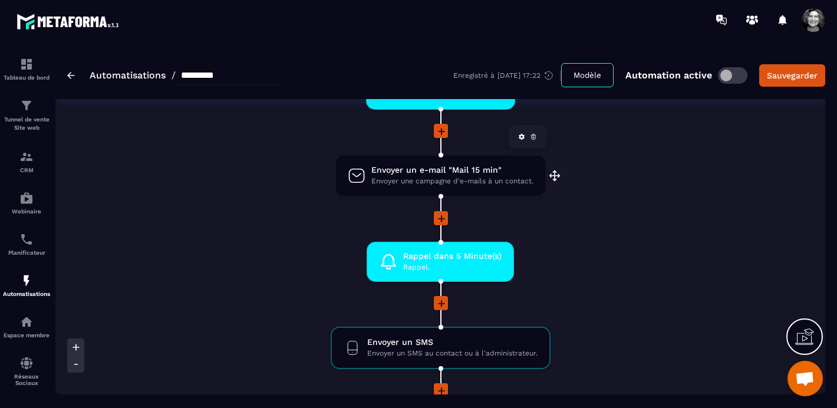
click at [427, 179] on span "Envoyer une campagne d'e-mails à un contact." at bounding box center [452, 181] width 162 height 11
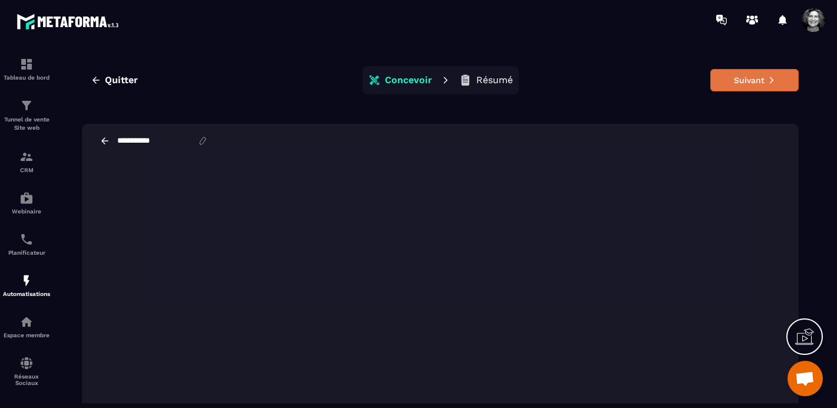
click at [757, 84] on button "Suivant" at bounding box center [754, 80] width 88 height 22
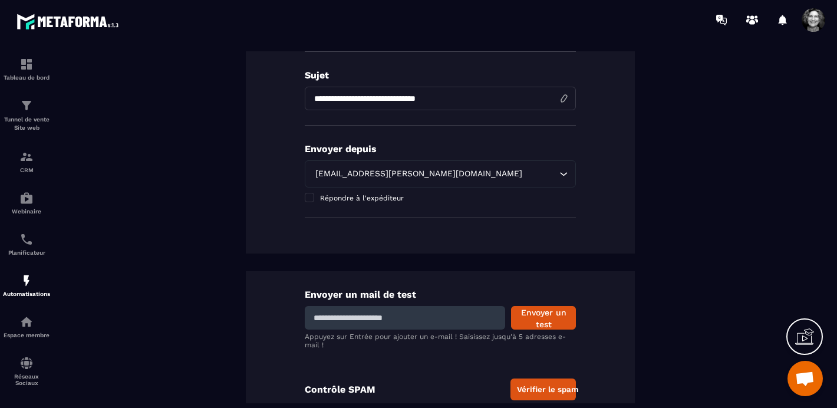
scroll to position [286, 0]
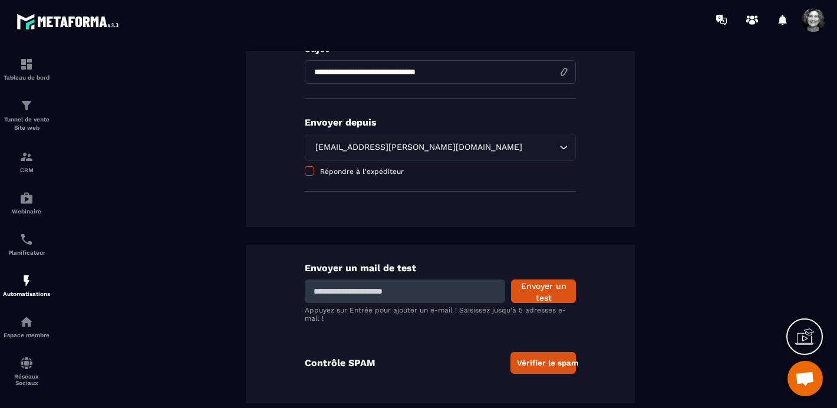
click at [313, 174] on span at bounding box center [309, 170] width 9 height 9
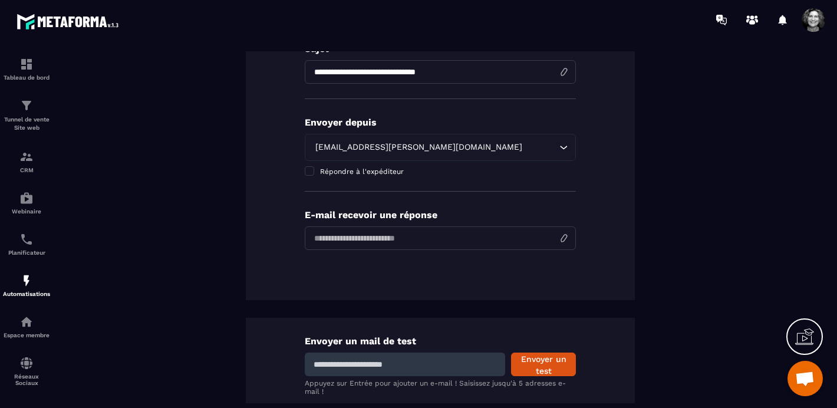
click at [355, 243] on input "email" at bounding box center [440, 238] width 271 height 24
type input "**********"
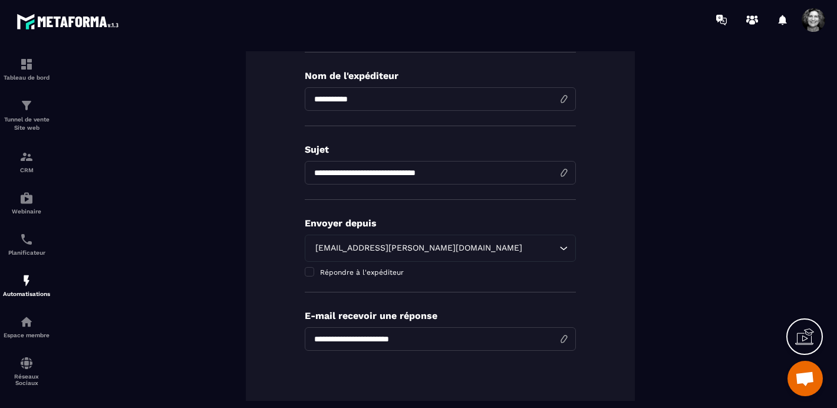
scroll to position [0, 0]
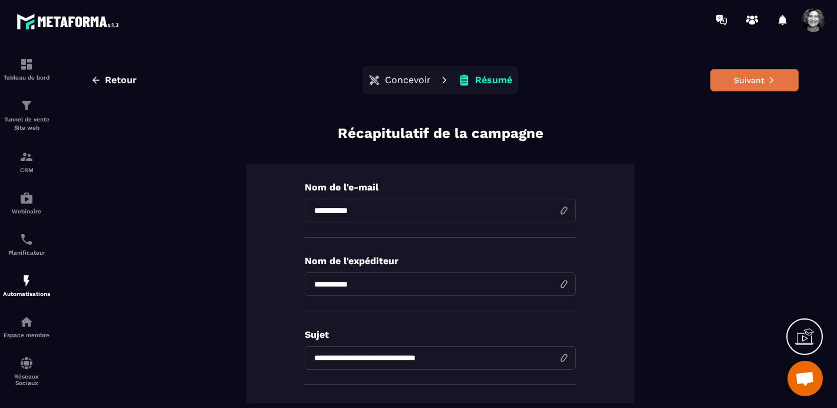
click at [768, 78] on icon at bounding box center [771, 80] width 8 height 8
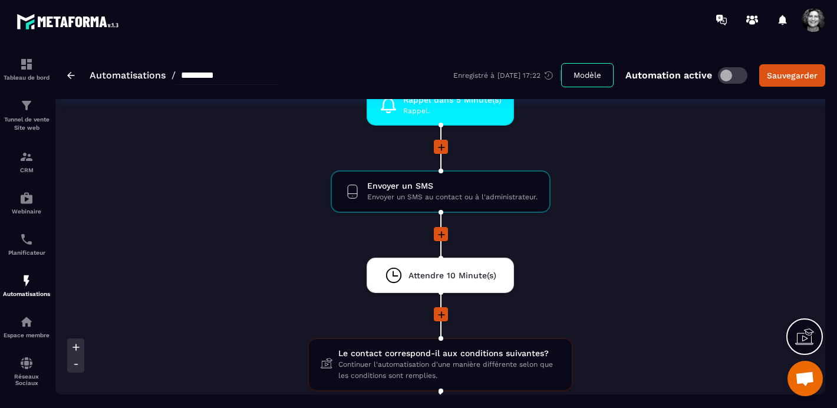
scroll to position [1375, 0]
click at [438, 189] on span "Envoyer un SMS" at bounding box center [452, 185] width 170 height 11
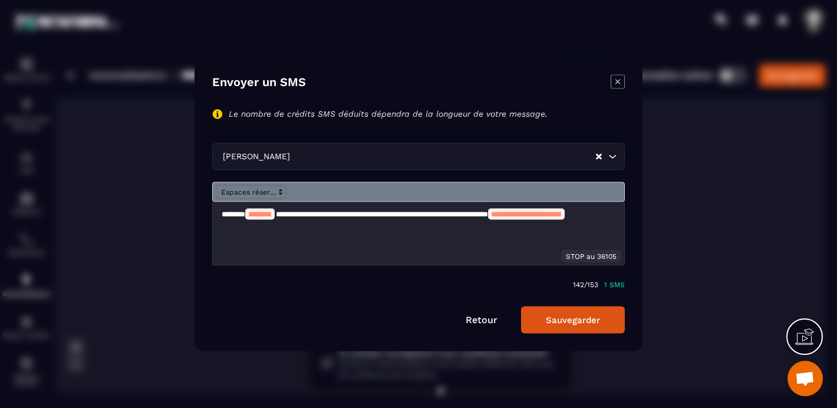
click at [348, 215] on p "**********" at bounding box center [419, 220] width 394 height 22
drag, startPoint x: 348, startPoint y: 215, endPoint x: 301, endPoint y: 211, distance: 47.3
click at [301, 211] on p "**********" at bounding box center [419, 220] width 394 height 22
click at [372, 214] on p "**********" at bounding box center [419, 220] width 394 height 22
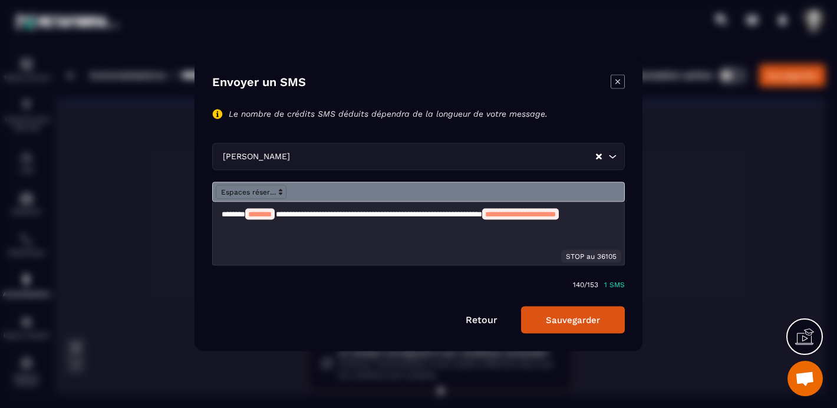
click at [566, 321] on button "Sauvegarder" at bounding box center [573, 319] width 104 height 27
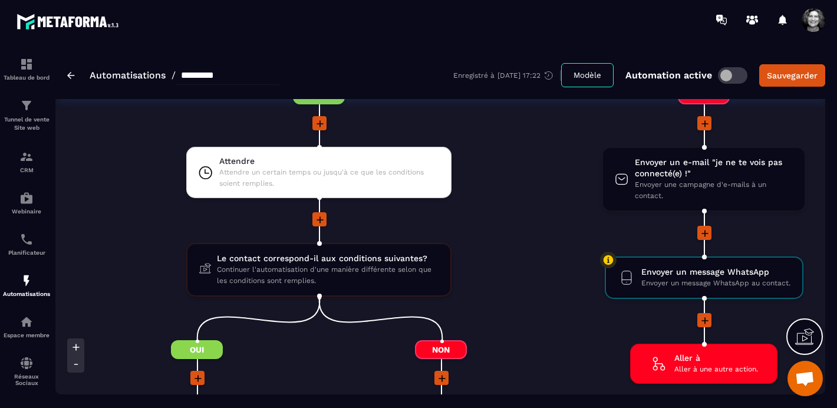
scroll to position [1721, 0]
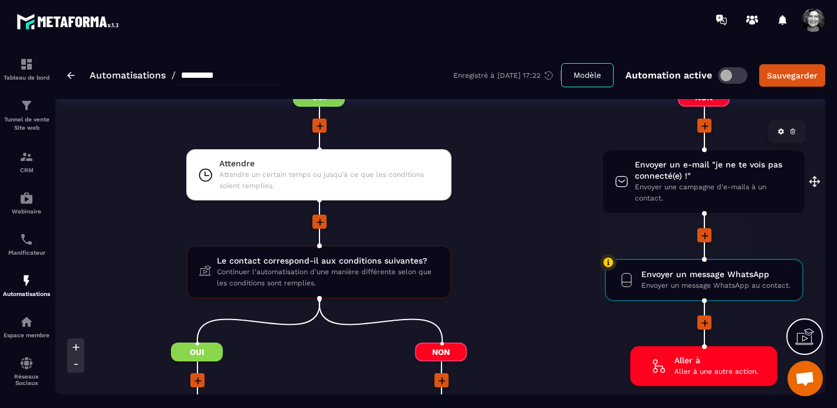
click at [700, 180] on span "Envoyer un e-mail "je ne te vois pas connecté(e) !"" at bounding box center [714, 170] width 158 height 22
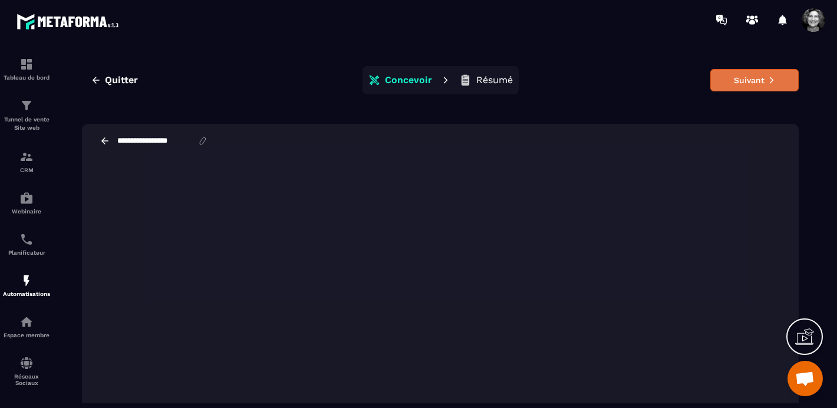
click at [778, 84] on button "Suivant" at bounding box center [754, 80] width 88 height 22
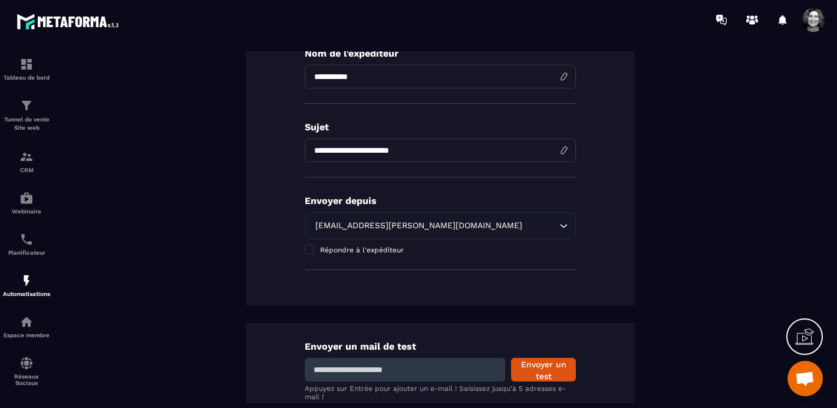
scroll to position [286, 0]
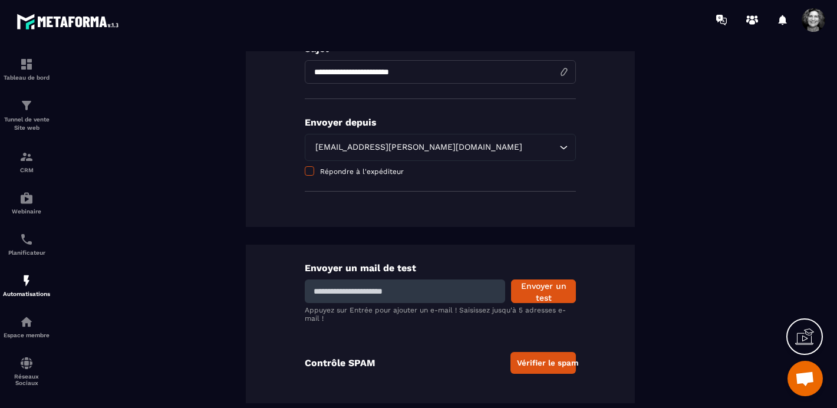
click at [308, 171] on span at bounding box center [309, 170] width 9 height 9
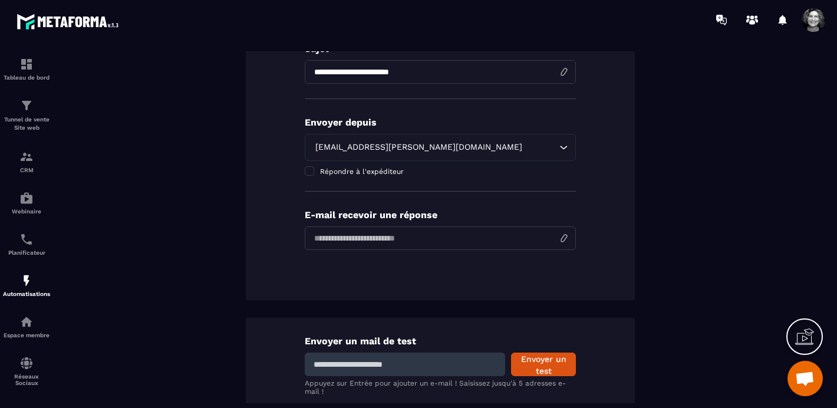
click at [359, 240] on input "email" at bounding box center [440, 238] width 271 height 24
type input "**********"
click at [726, 164] on div "**********" at bounding box center [440, 157] width 717 height 638
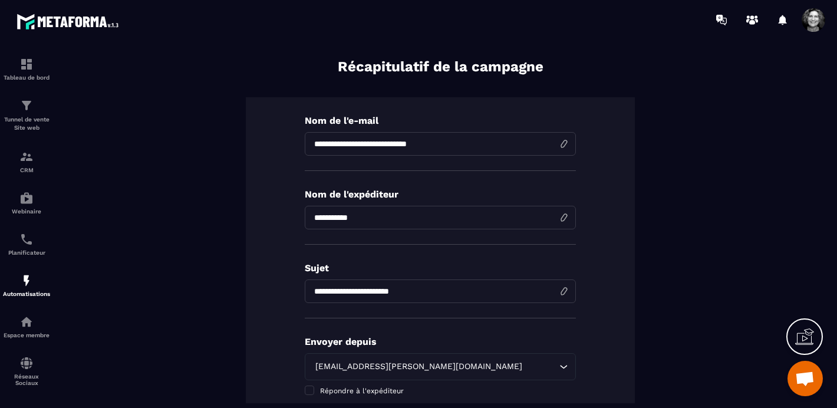
scroll to position [0, 0]
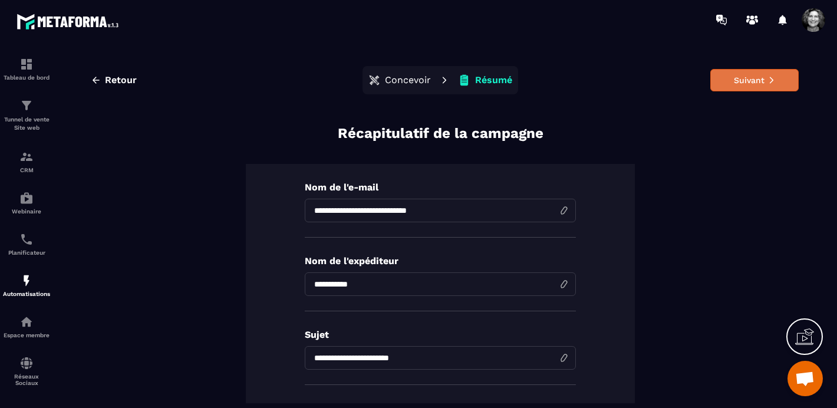
click at [752, 80] on button "Suivant" at bounding box center [754, 80] width 88 height 22
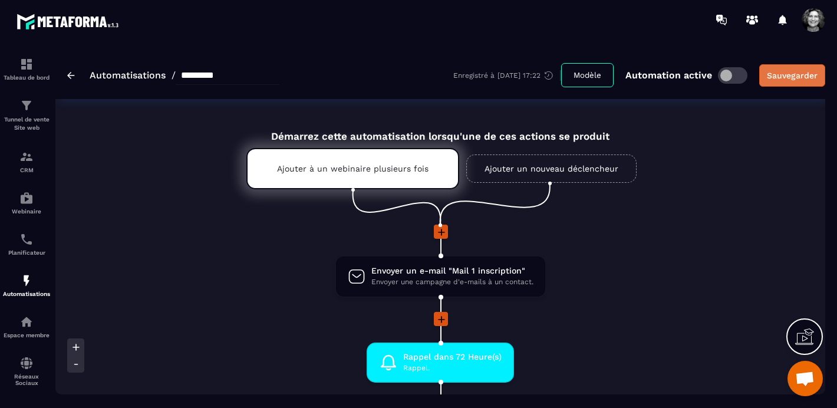
click at [800, 77] on div "Sauvegarder" at bounding box center [792, 76] width 51 height 12
click at [797, 80] on div "Sauvegarder" at bounding box center [792, 76] width 51 height 12
